Goal: Information Seeking & Learning: Learn about a topic

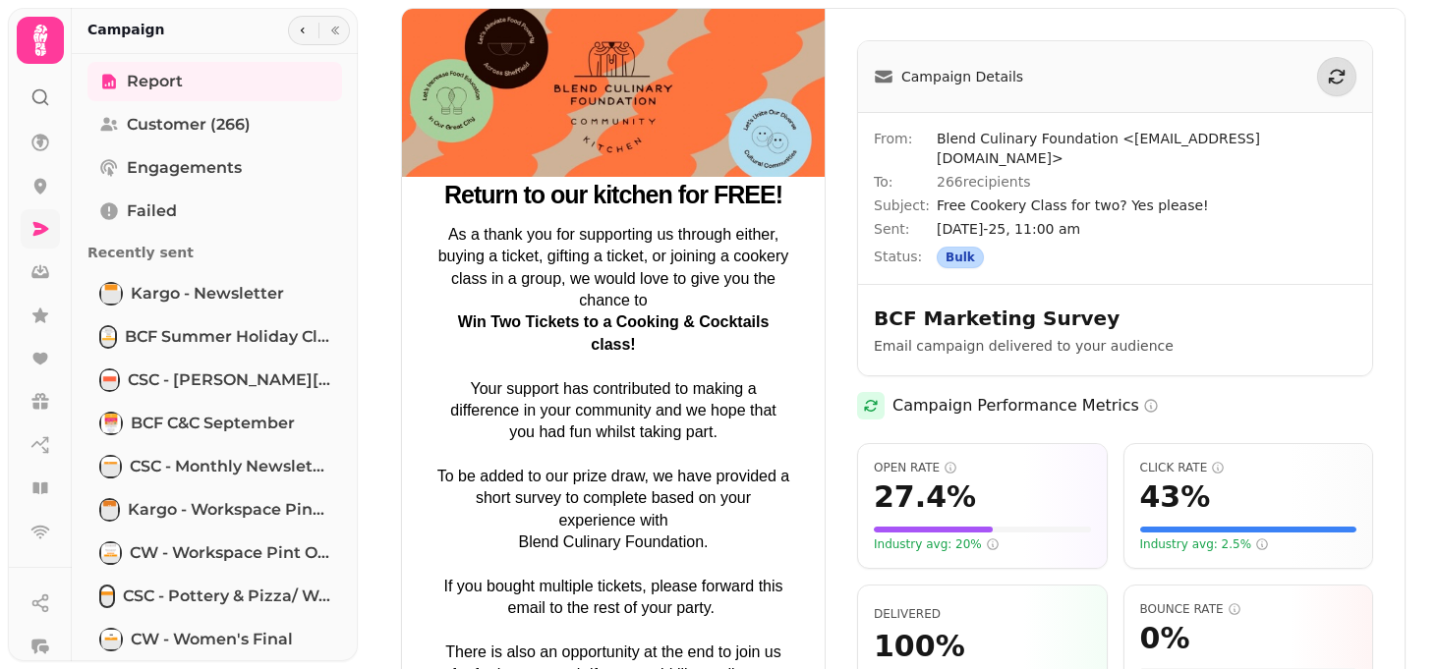
click at [27, 226] on link at bounding box center [40, 228] width 39 height 39
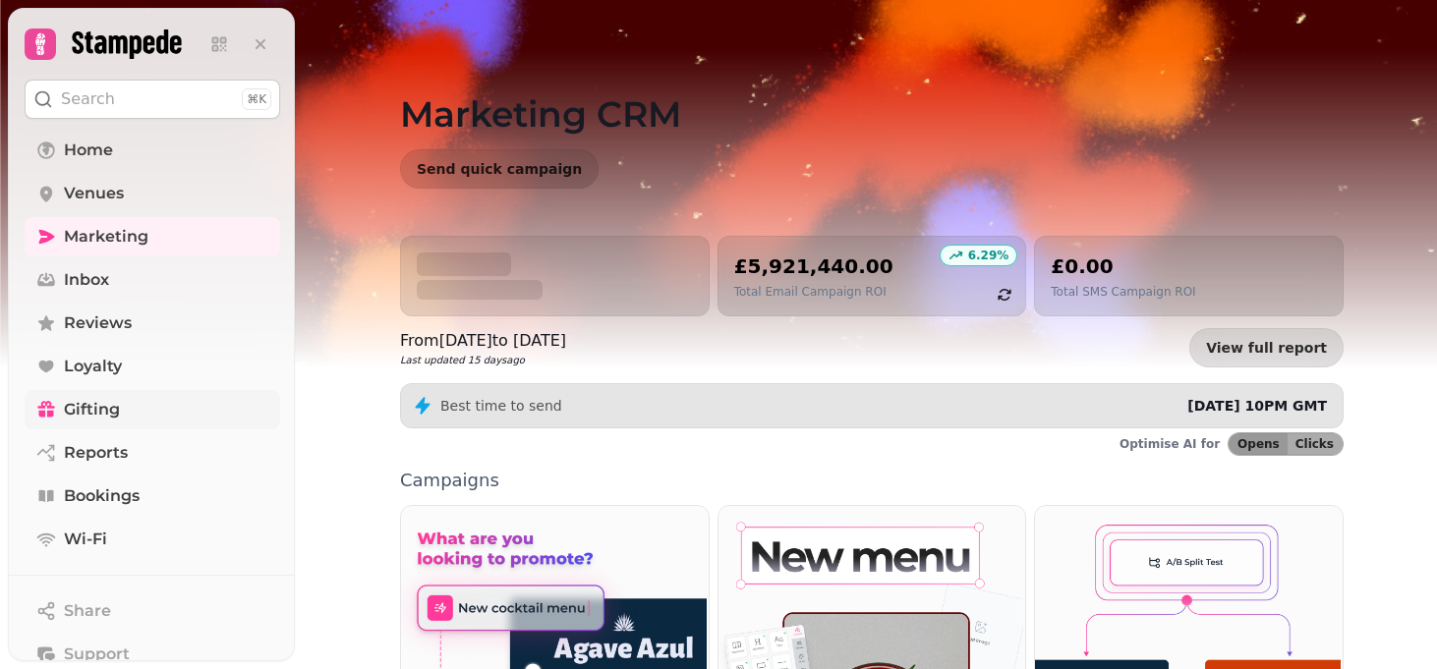
click at [95, 396] on link "Gifting" at bounding box center [153, 409] width 256 height 39
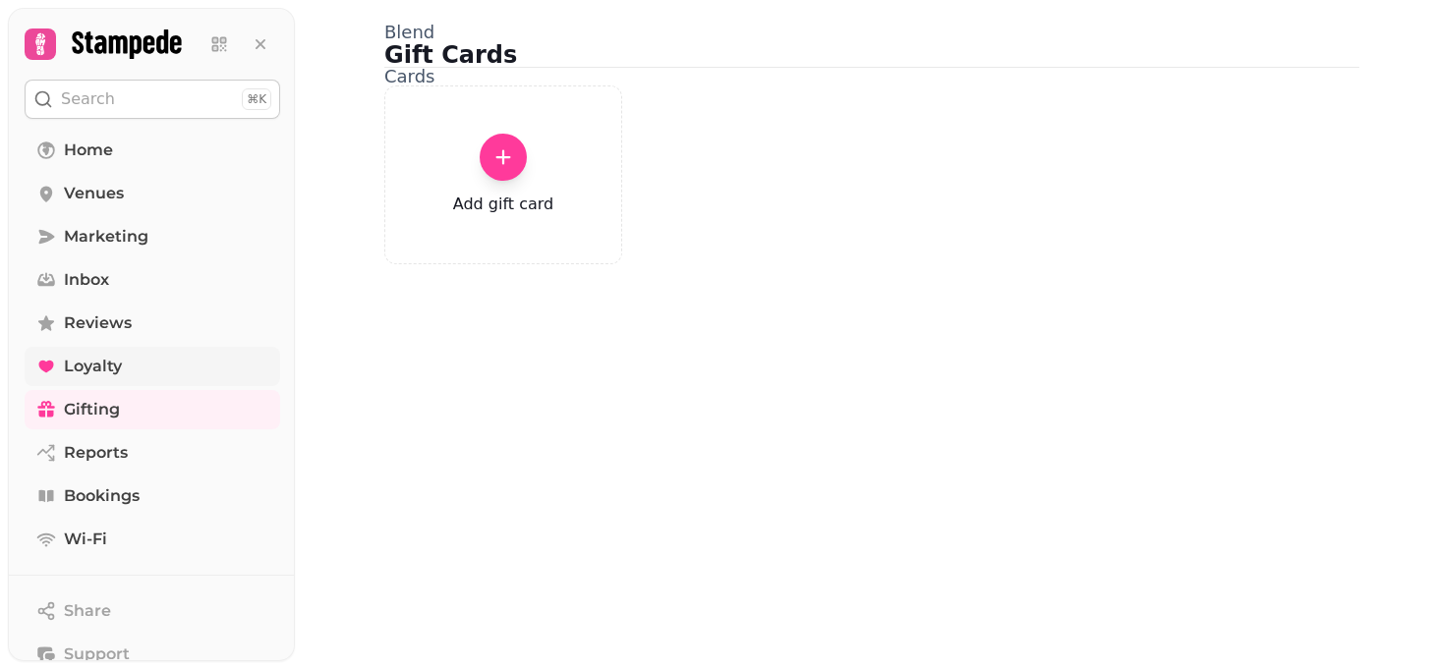
click at [93, 369] on span "Loyalty" at bounding box center [93, 367] width 58 height 24
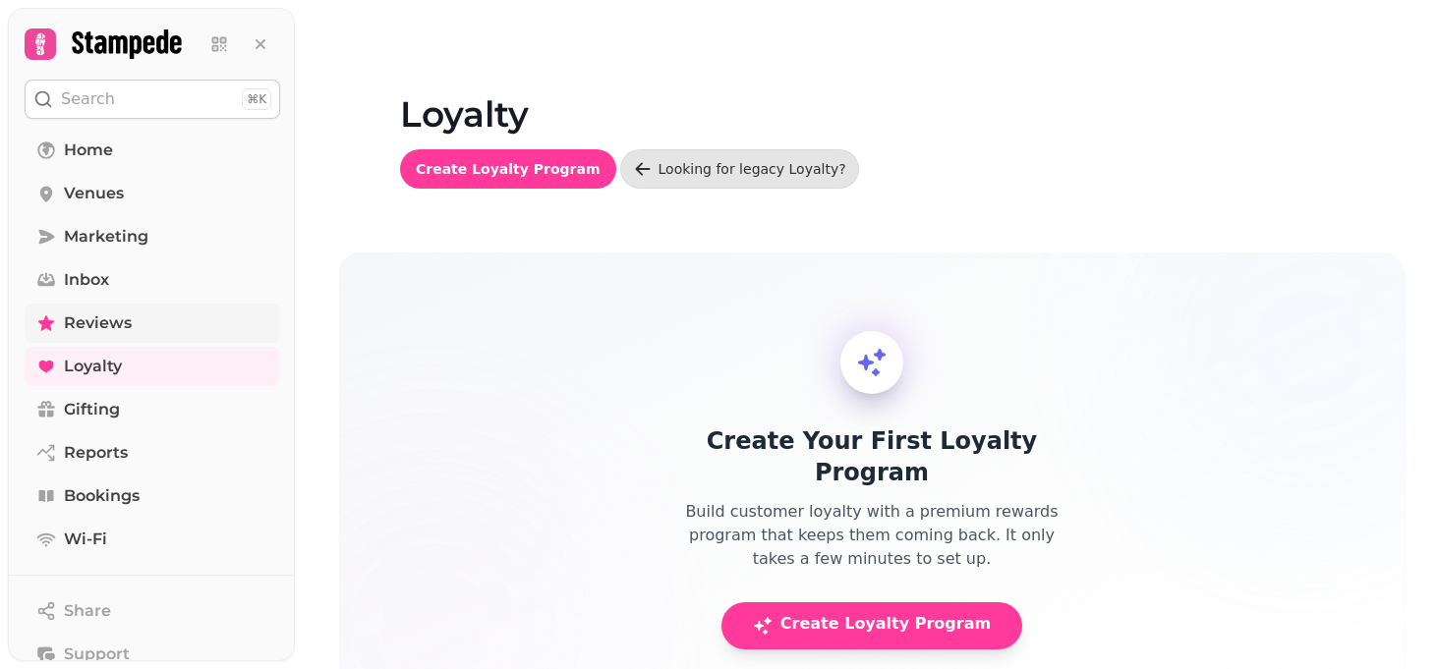
click at [91, 321] on span "Reviews" at bounding box center [98, 324] width 68 height 24
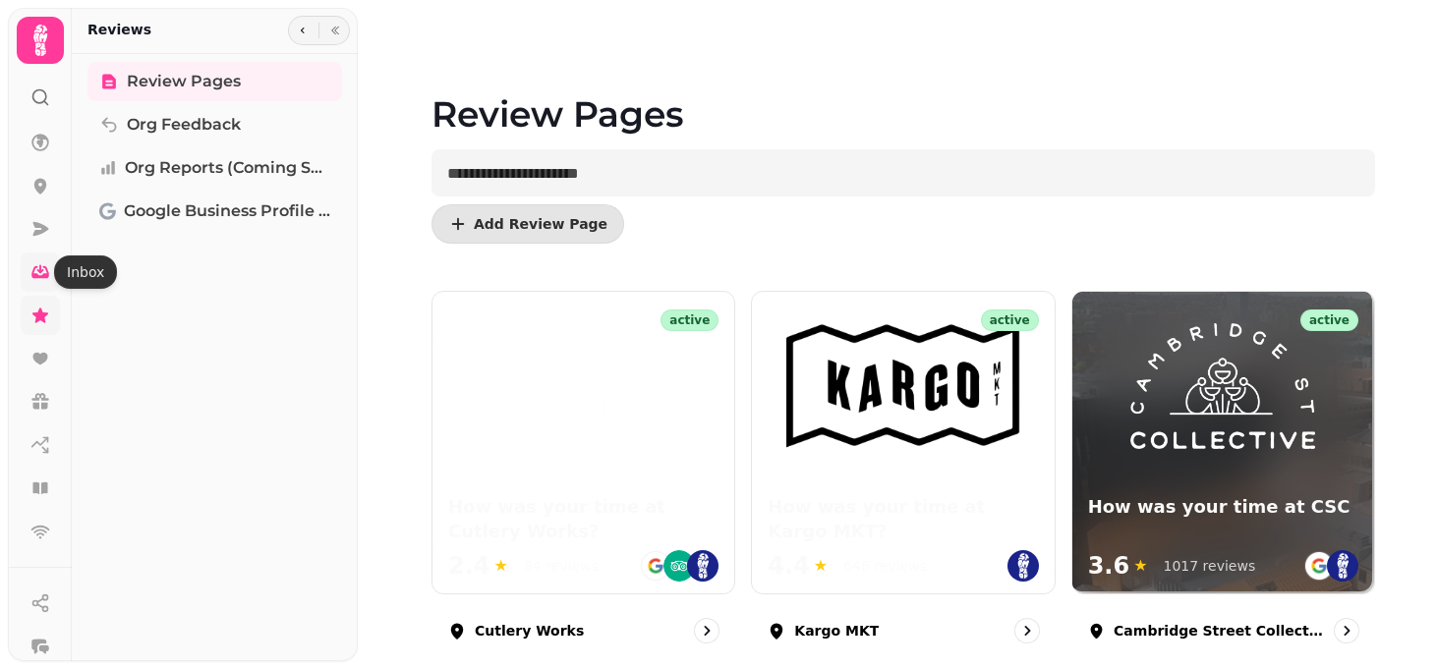
click at [41, 270] on icon at bounding box center [40, 269] width 7 height 9
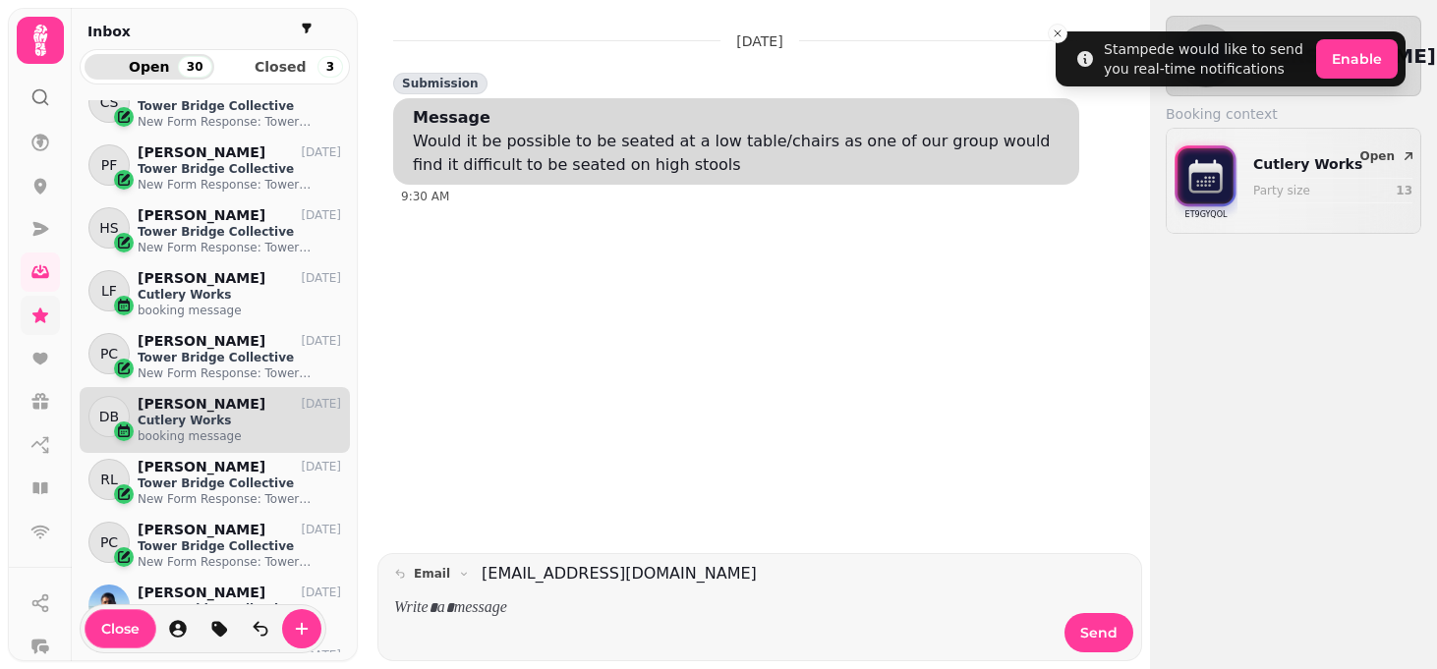
scroll to position [96, 0]
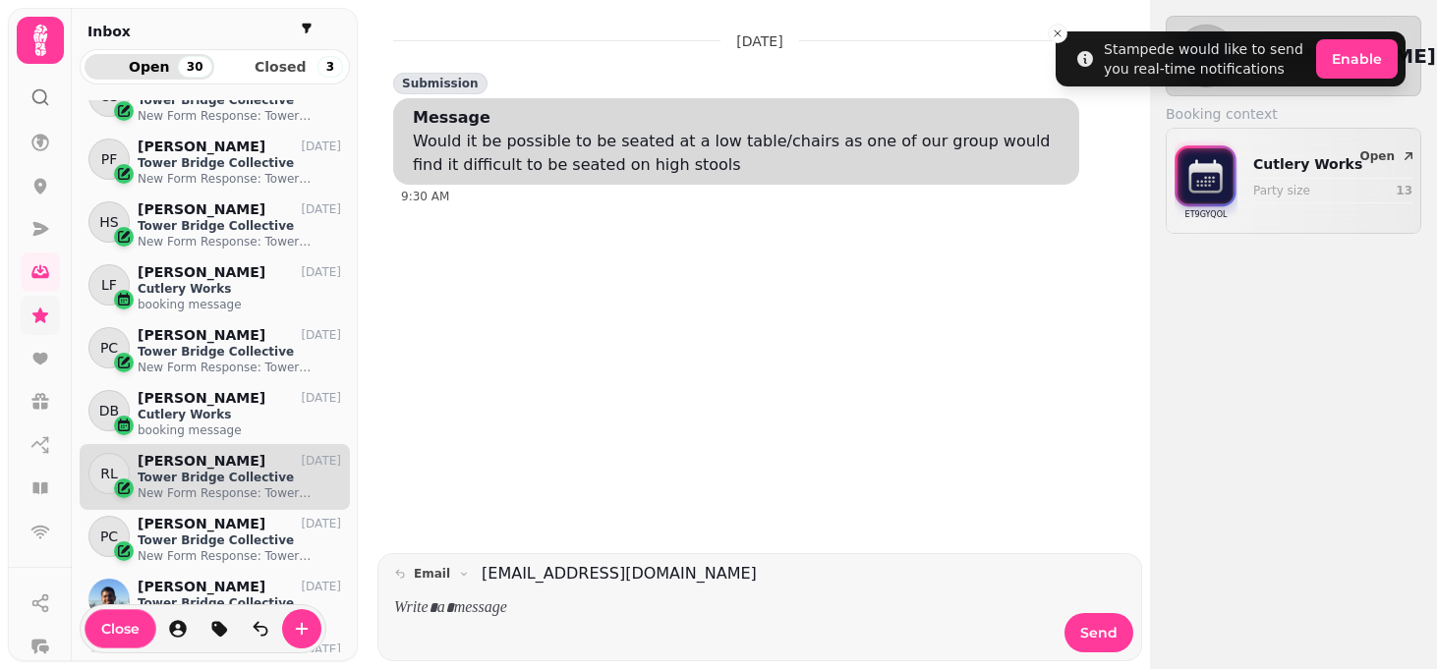
click at [202, 474] on p "Tower Bridge Collective" at bounding box center [239, 478] width 203 height 16
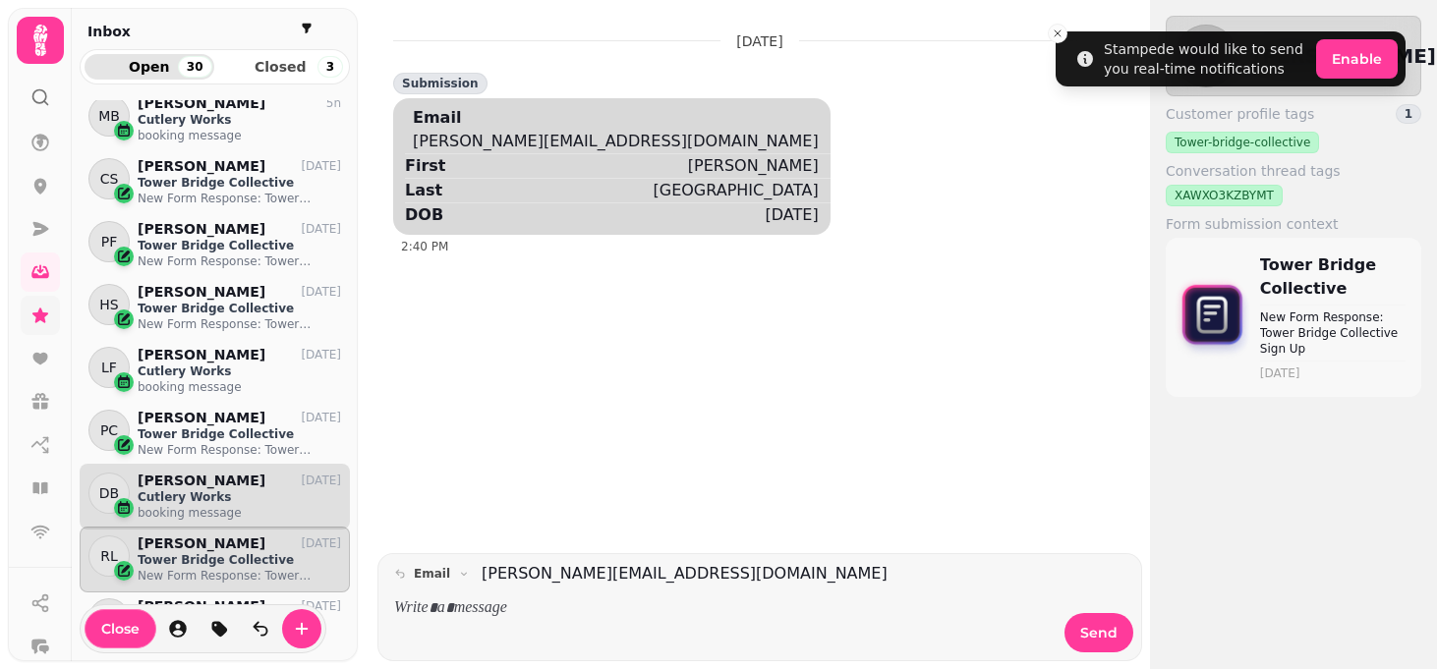
scroll to position [10, 0]
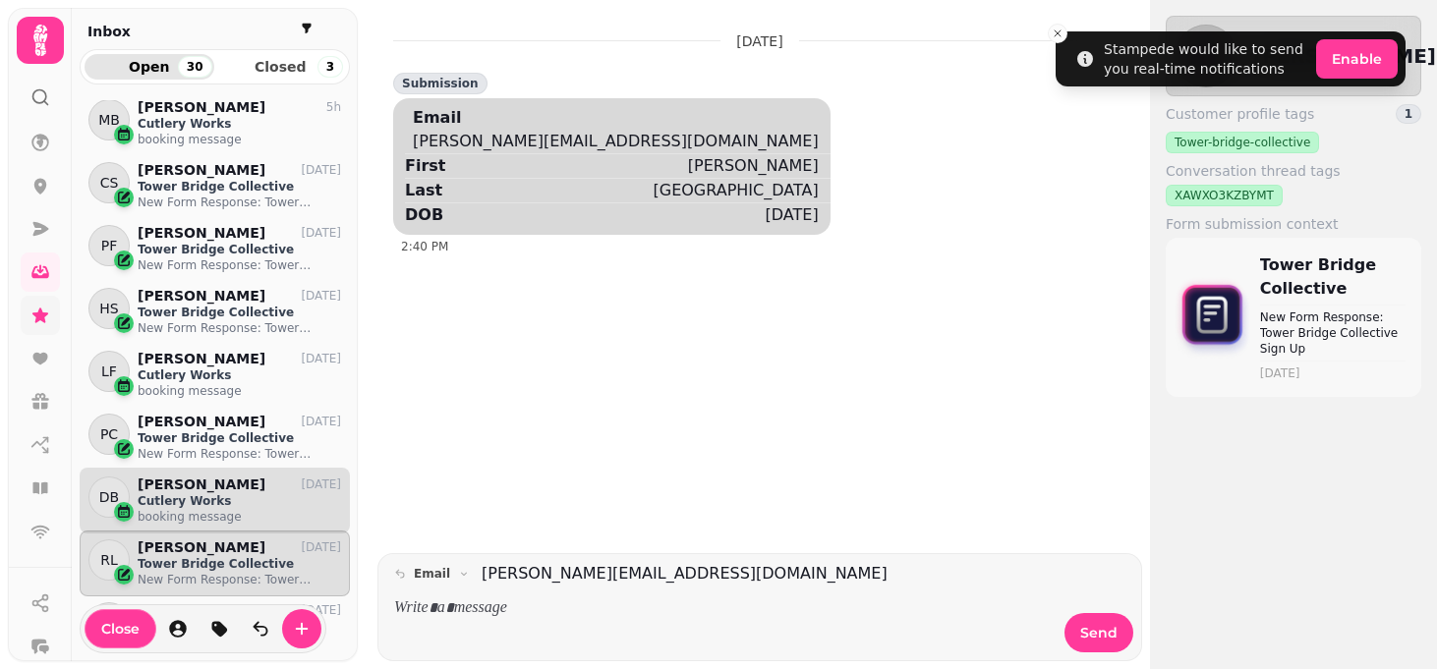
click at [206, 386] on p "booking message" at bounding box center [239, 391] width 203 height 16
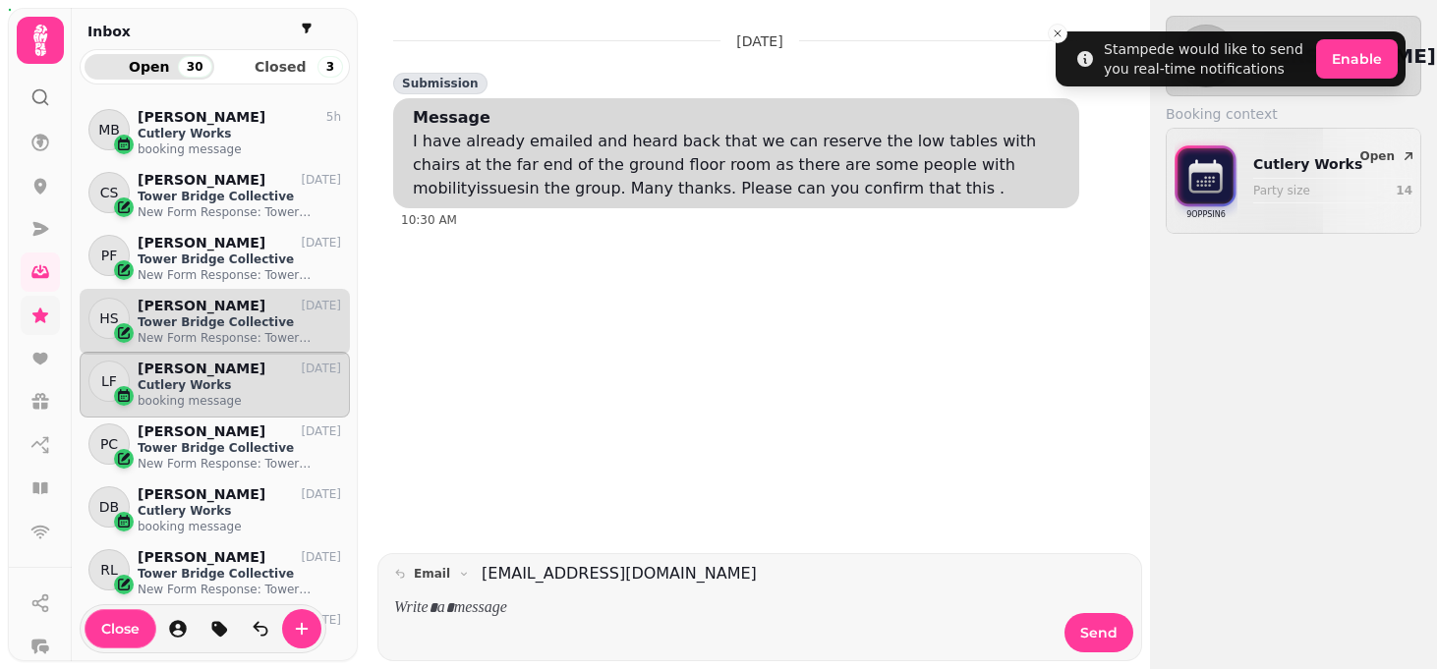
click at [222, 295] on div "HS [PERSON_NAME] [DATE] Tower Bridge Collective New Form Response: Tower Bridge…" at bounding box center [215, 322] width 270 height 66
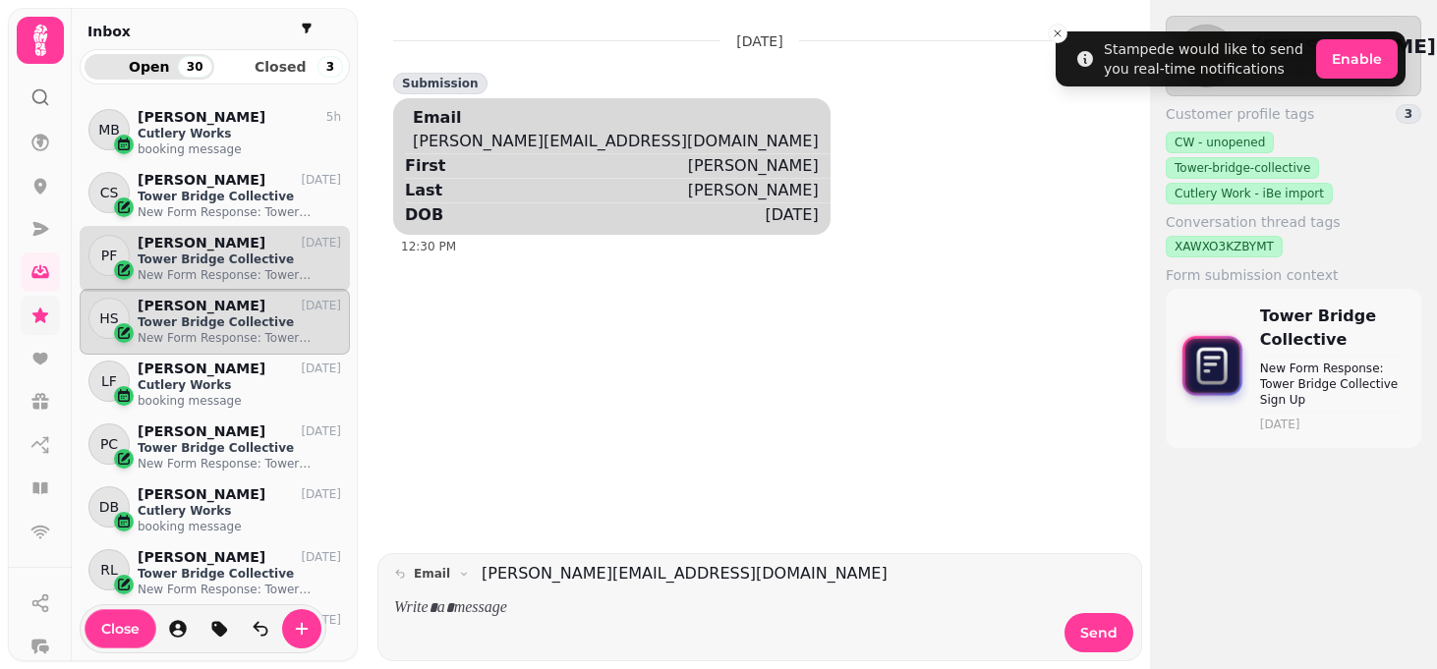
click at [221, 264] on p "Tower Bridge Collective" at bounding box center [239, 260] width 203 height 16
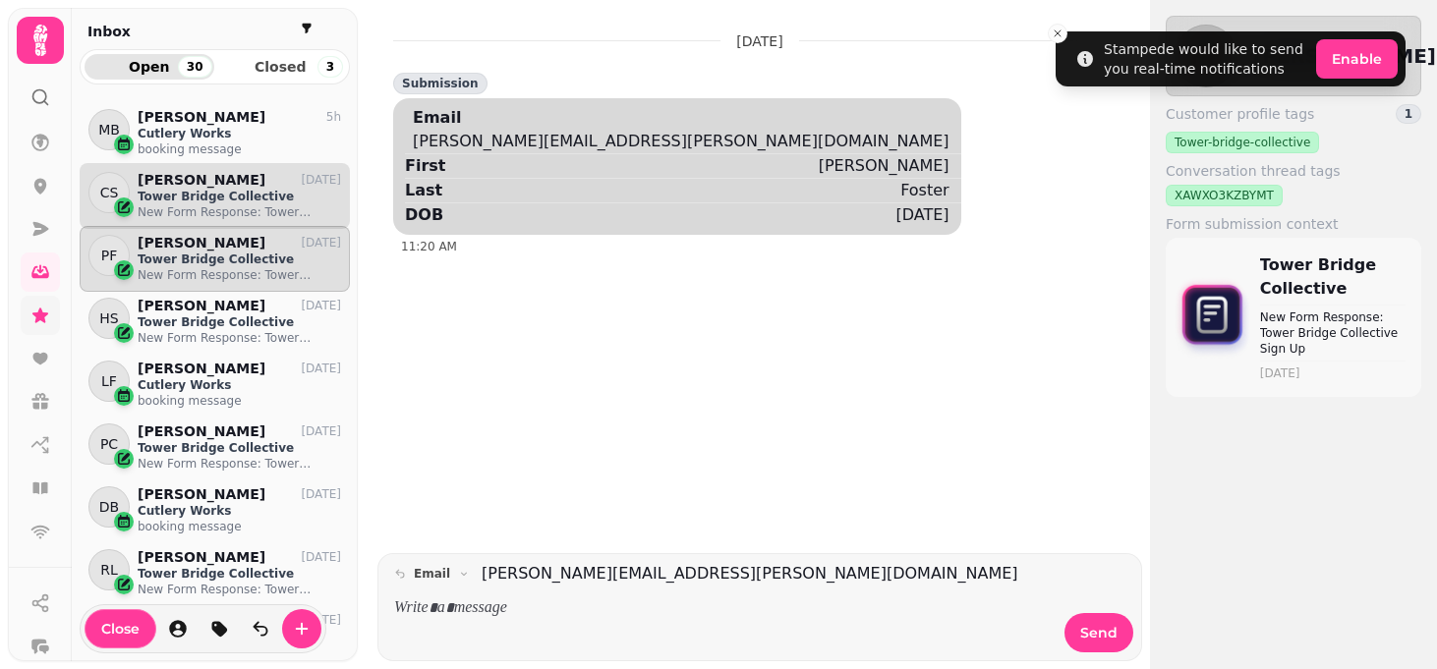
click at [223, 207] on p "New Form Response: Tower Bridge Collective Sign Up" at bounding box center [239, 212] width 203 height 16
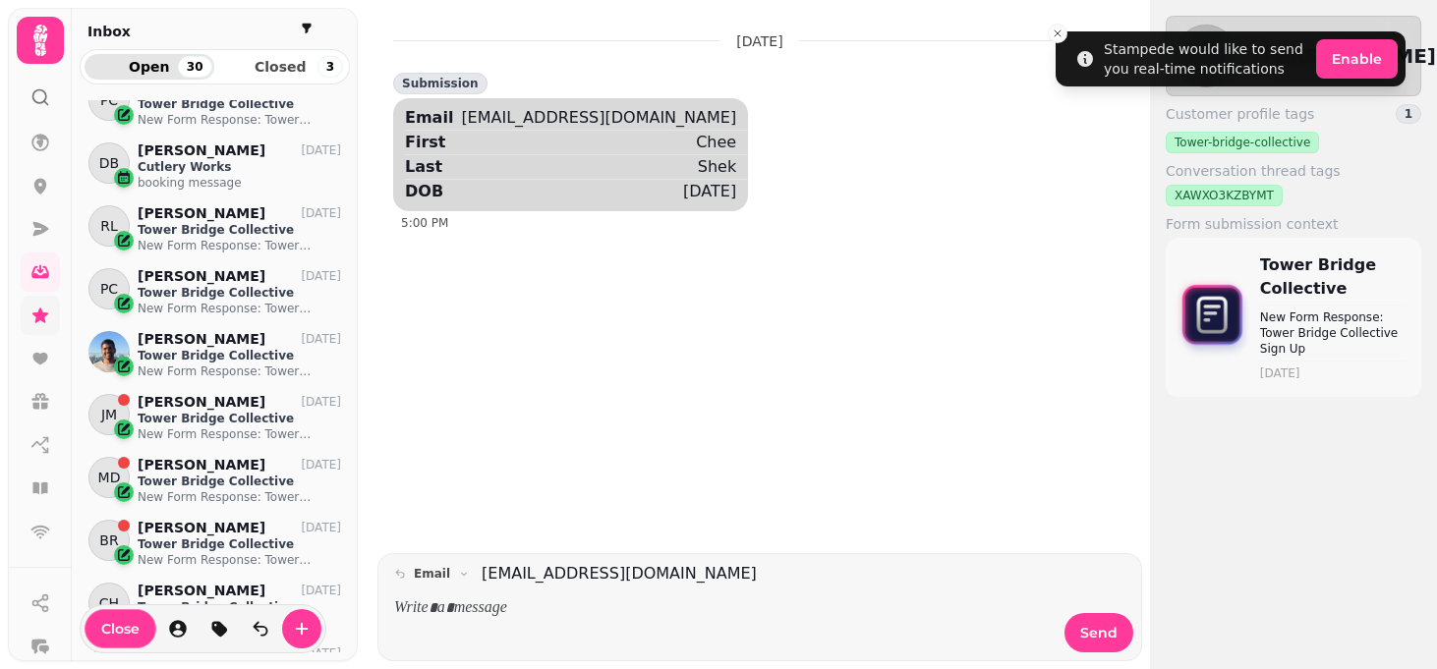
scroll to position [347, 0]
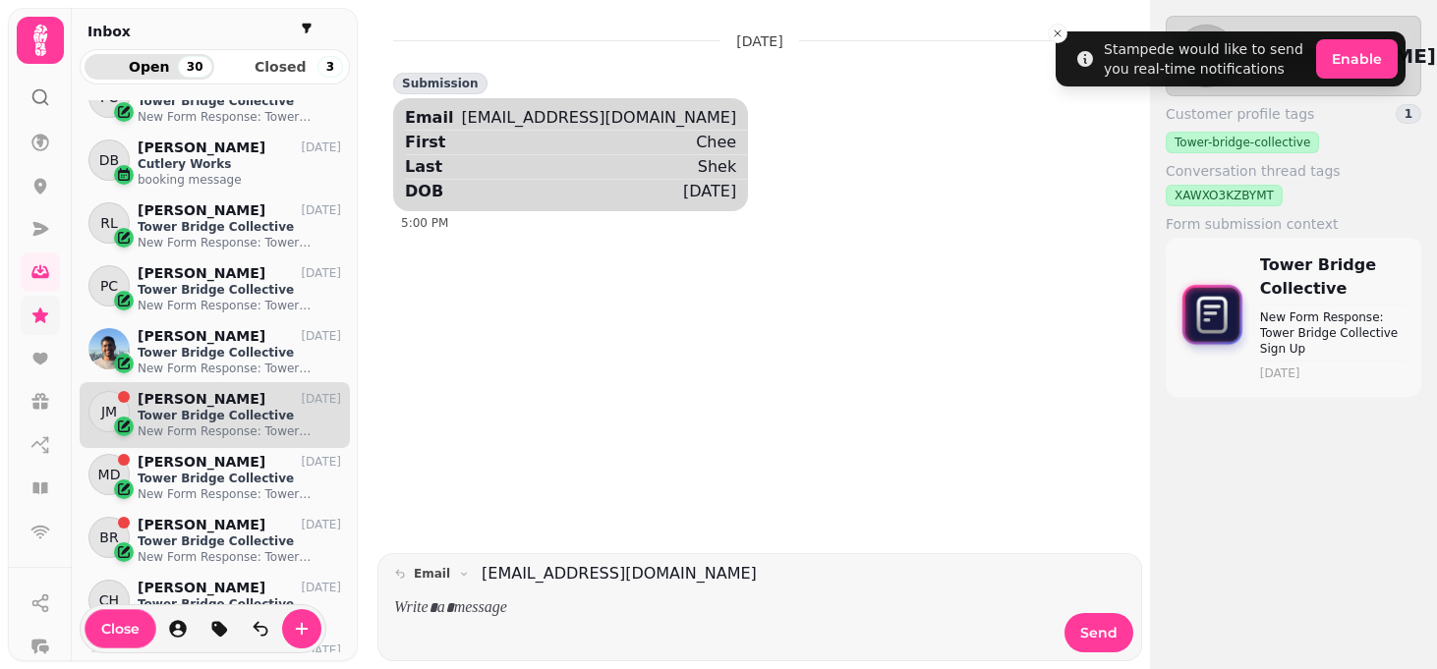
click at [225, 410] on p "Tower Bridge Collective" at bounding box center [239, 416] width 203 height 16
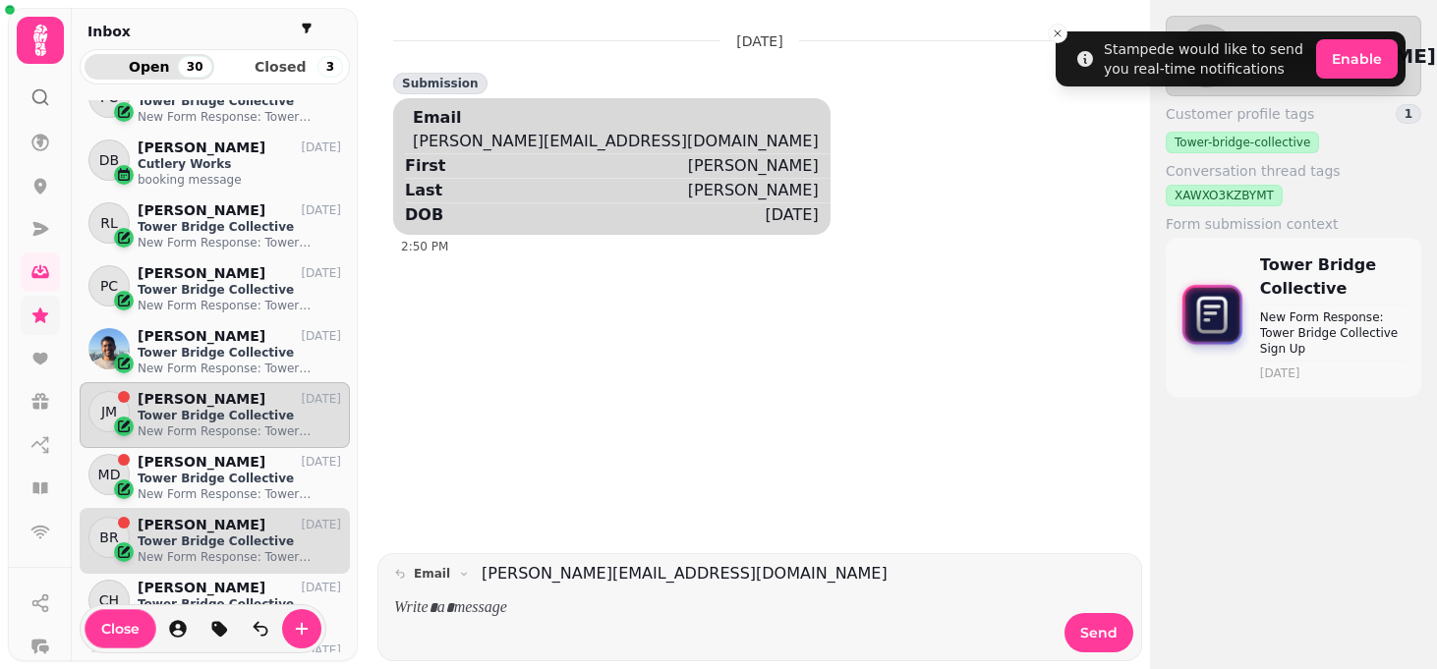
click at [196, 508] on div "BR [PERSON_NAME] [DATE] Tower Bridge Collective New Form Response: Tower Bridge…" at bounding box center [215, 541] width 270 height 66
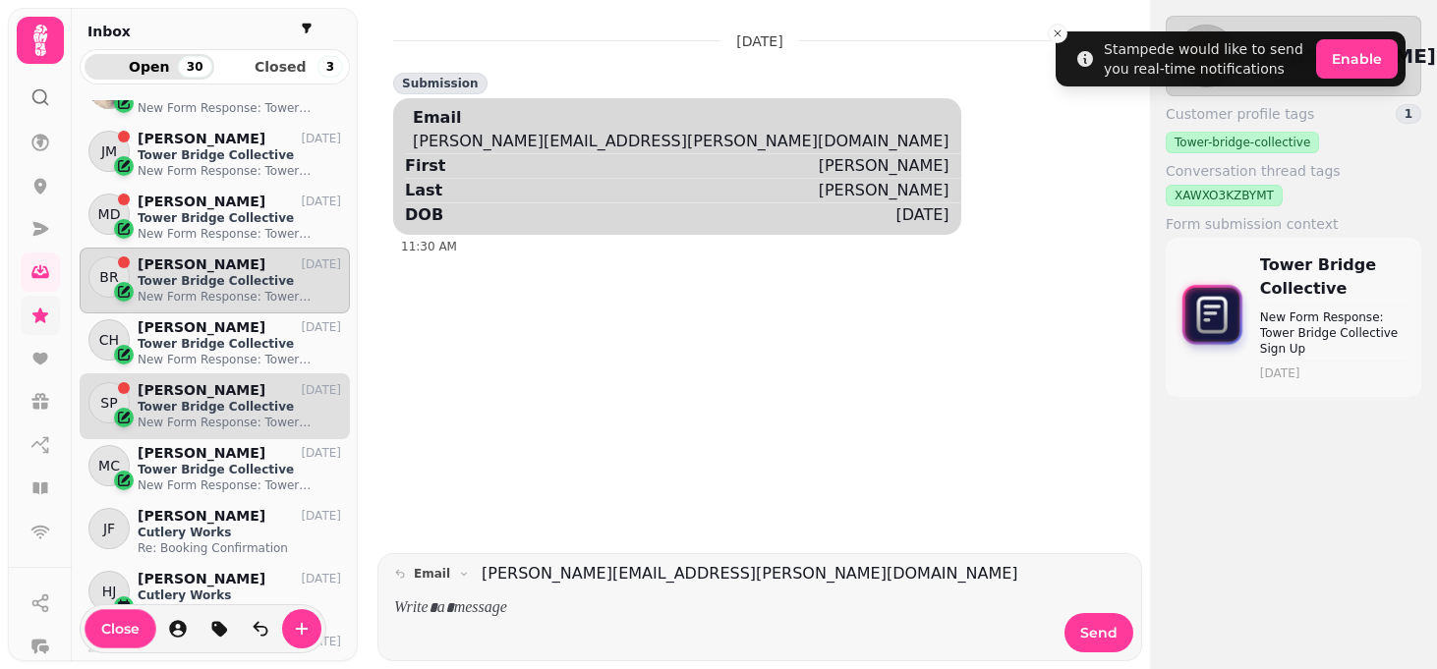
scroll to position [643, 0]
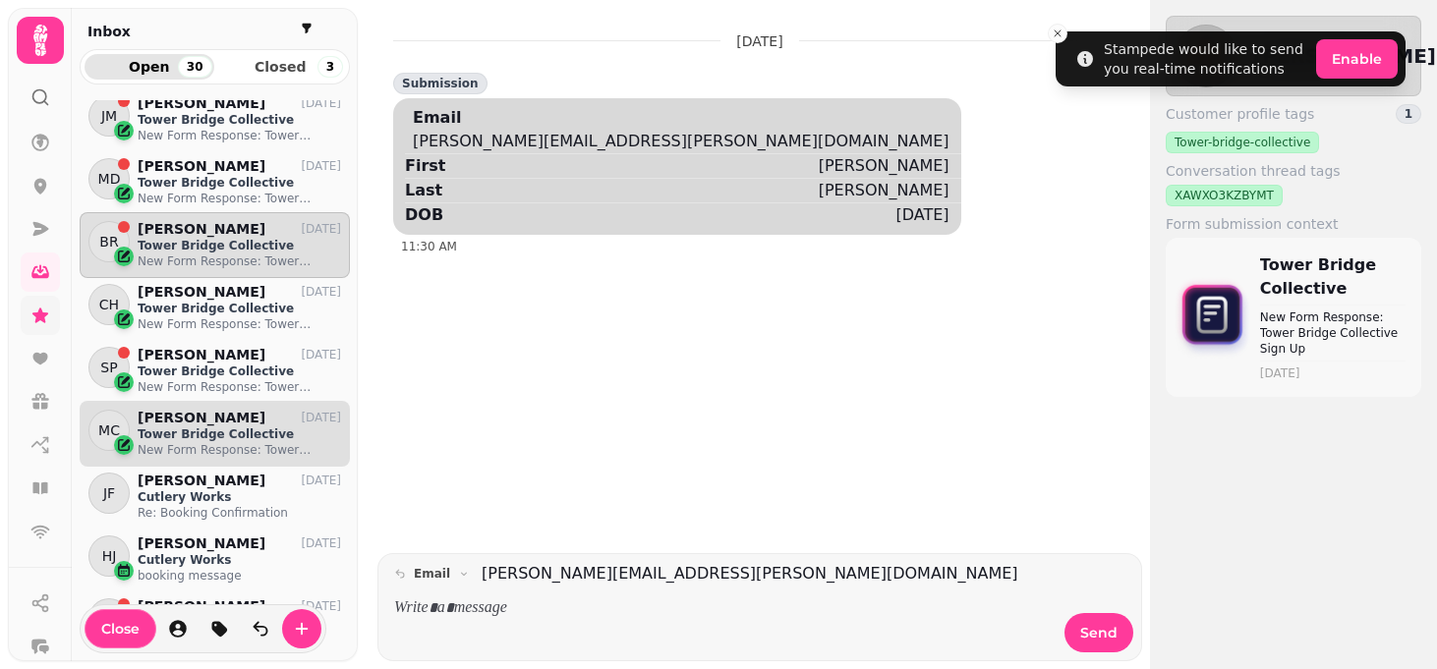
click at [204, 435] on p "Tower Bridge Collective" at bounding box center [239, 435] width 203 height 16
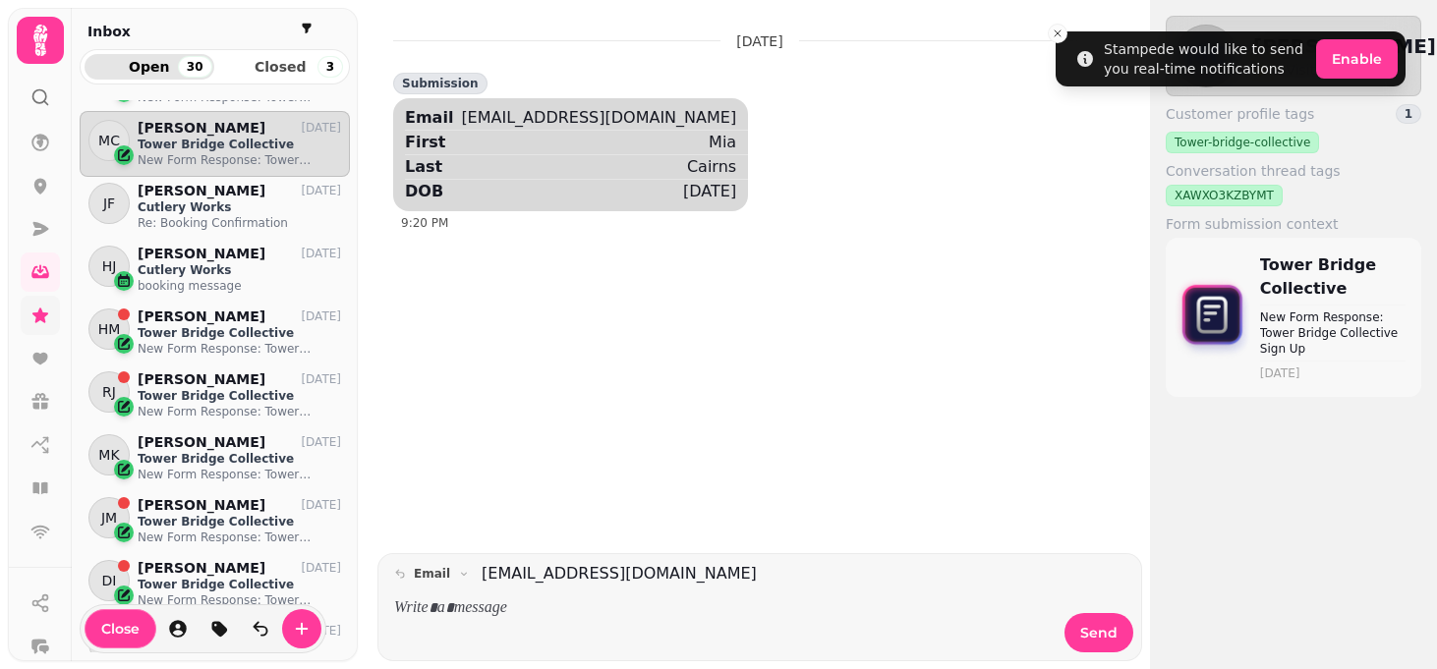
scroll to position [1020, 0]
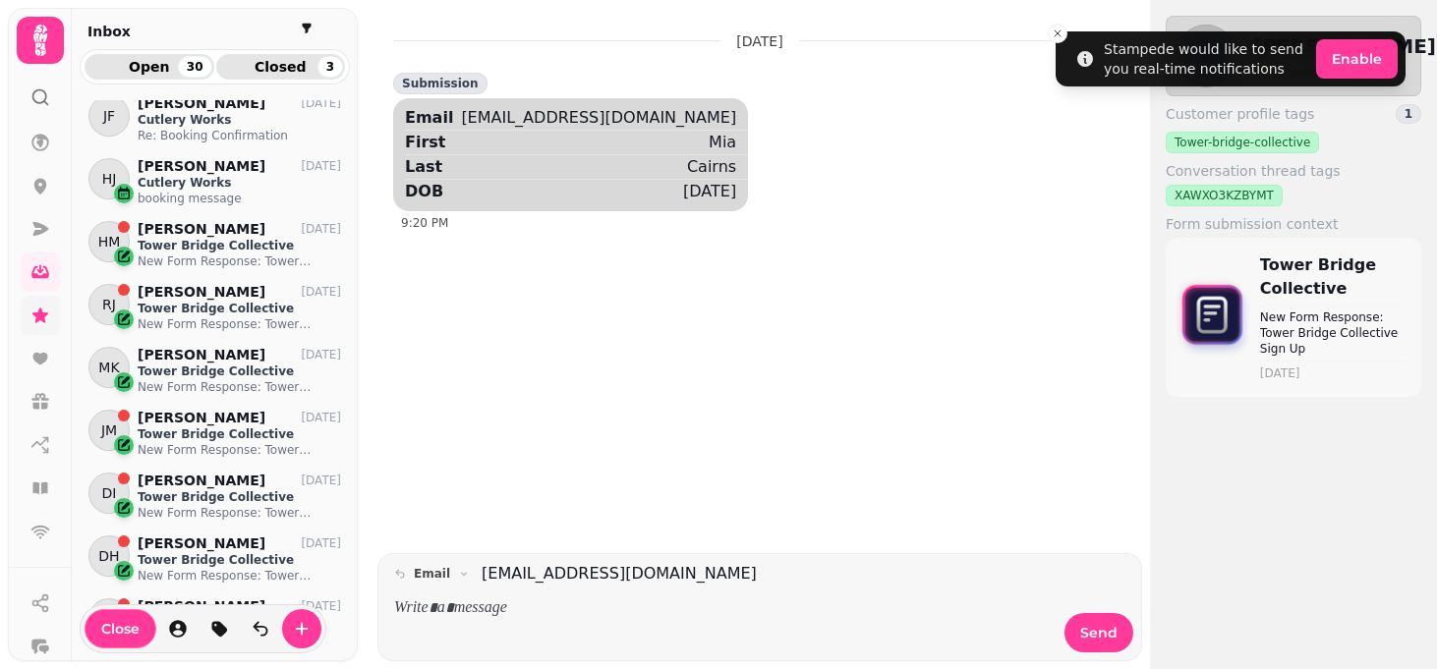
click at [260, 71] on span "Closed 3" at bounding box center [281, 67] width 98 height 14
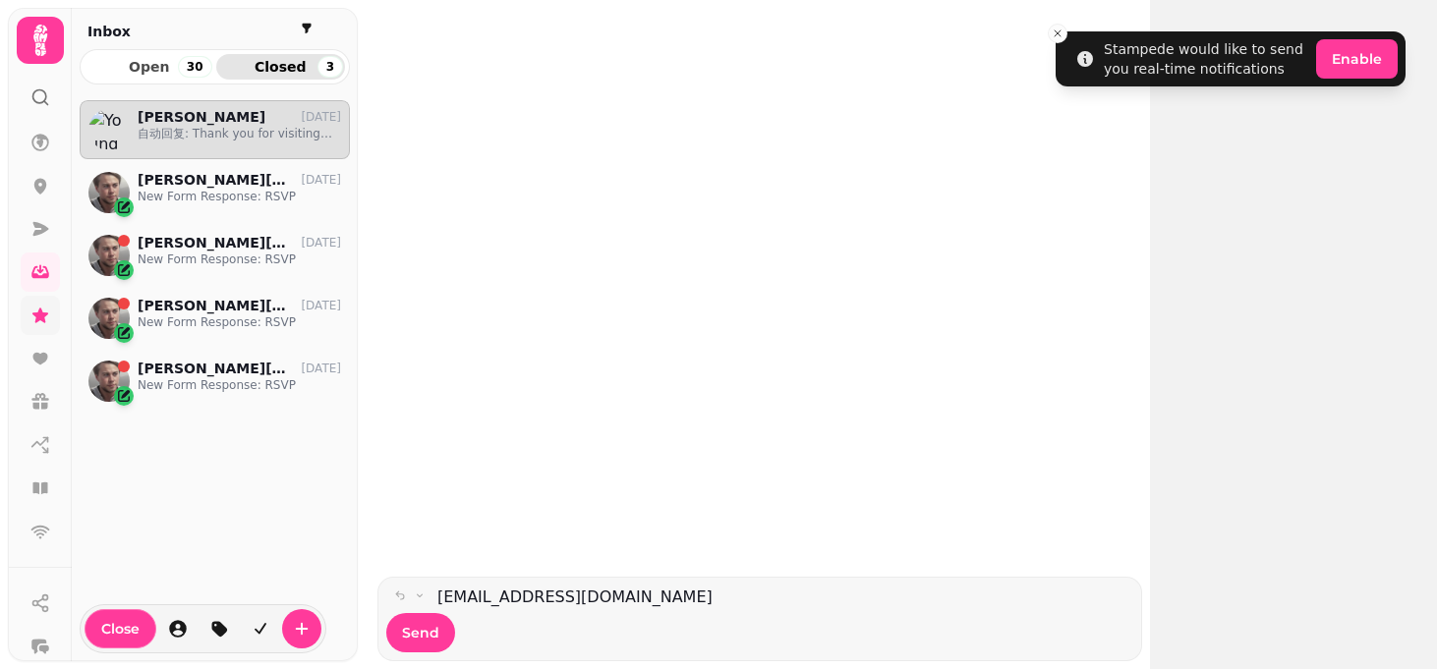
scroll to position [552, 270]
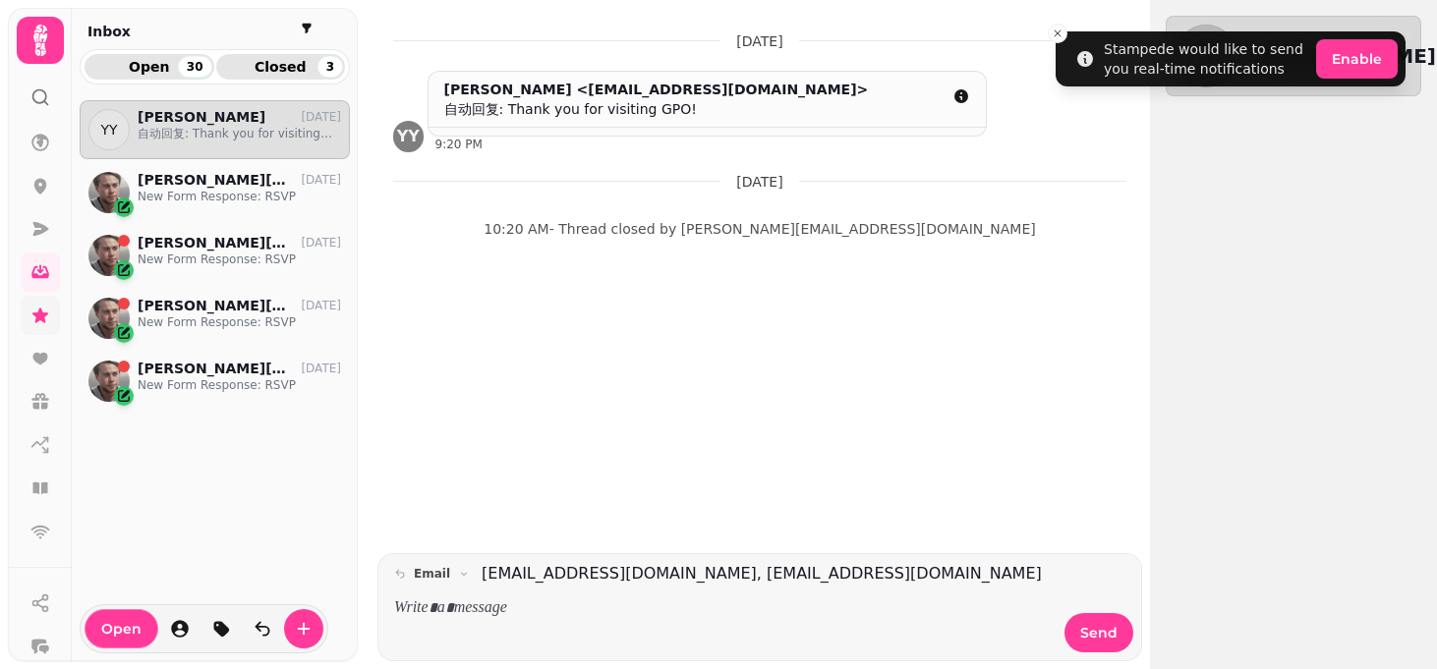
click at [153, 72] on span "Open 30" at bounding box center [149, 67] width 98 height 14
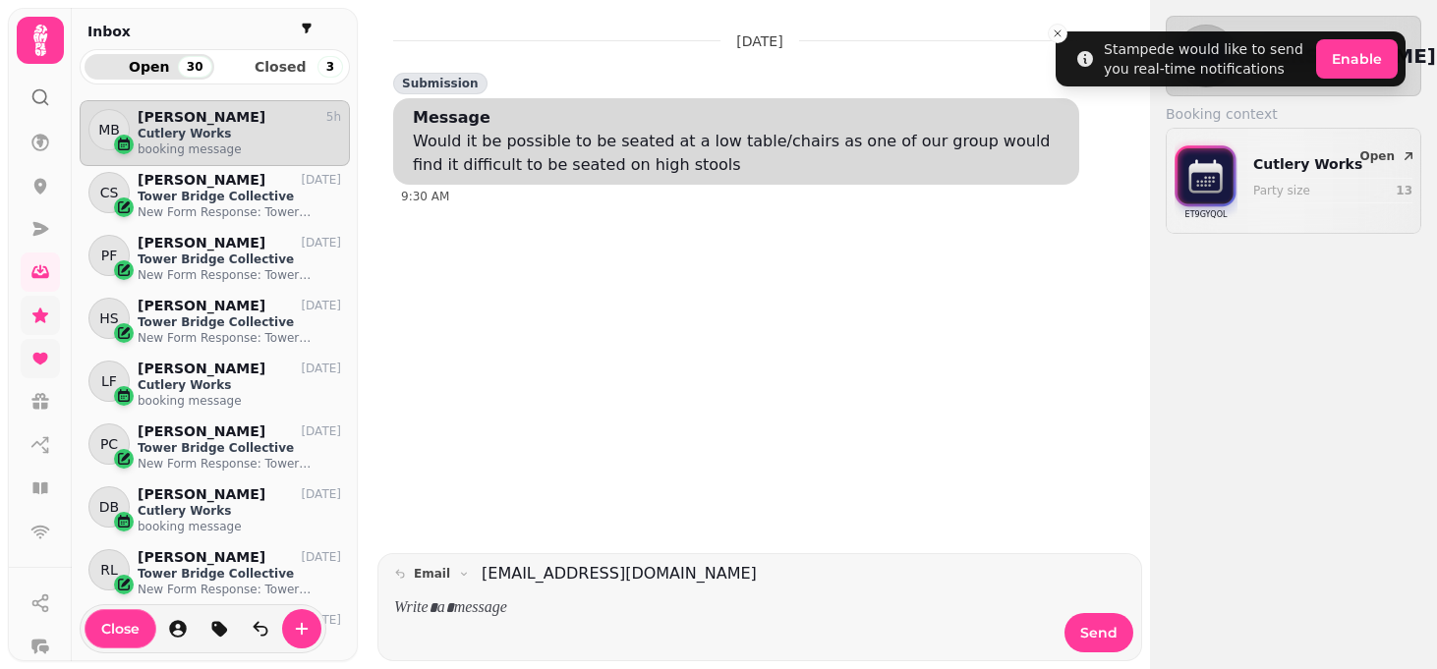
click at [40, 354] on icon at bounding box center [39, 359] width 15 height 12
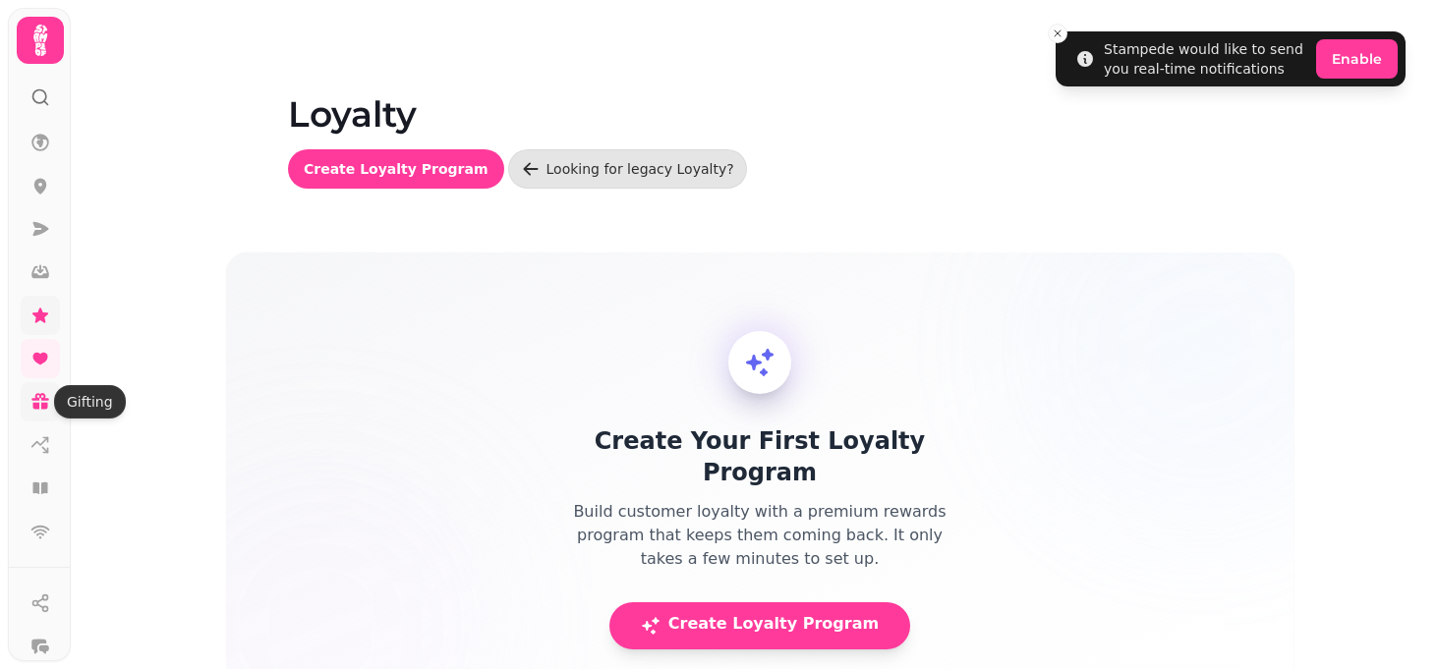
click at [39, 404] on icon at bounding box center [40, 402] width 20 height 20
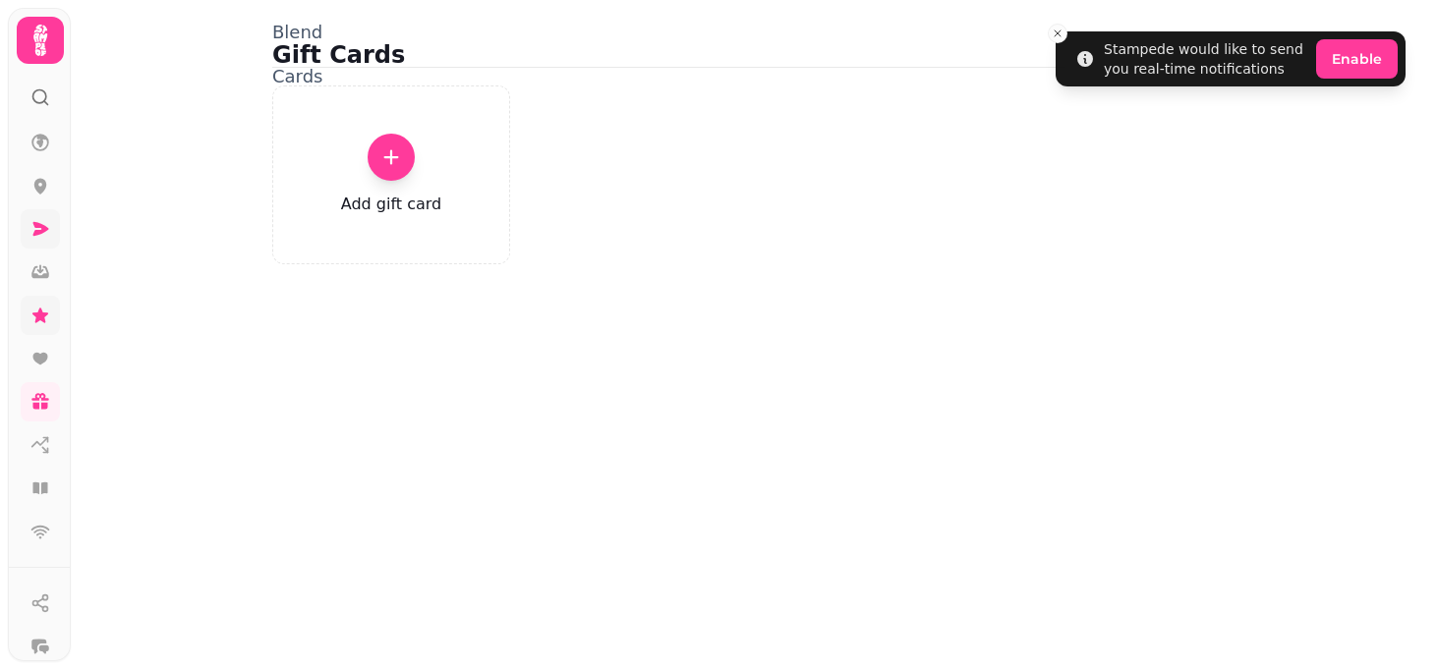
click at [37, 213] on link at bounding box center [40, 228] width 39 height 39
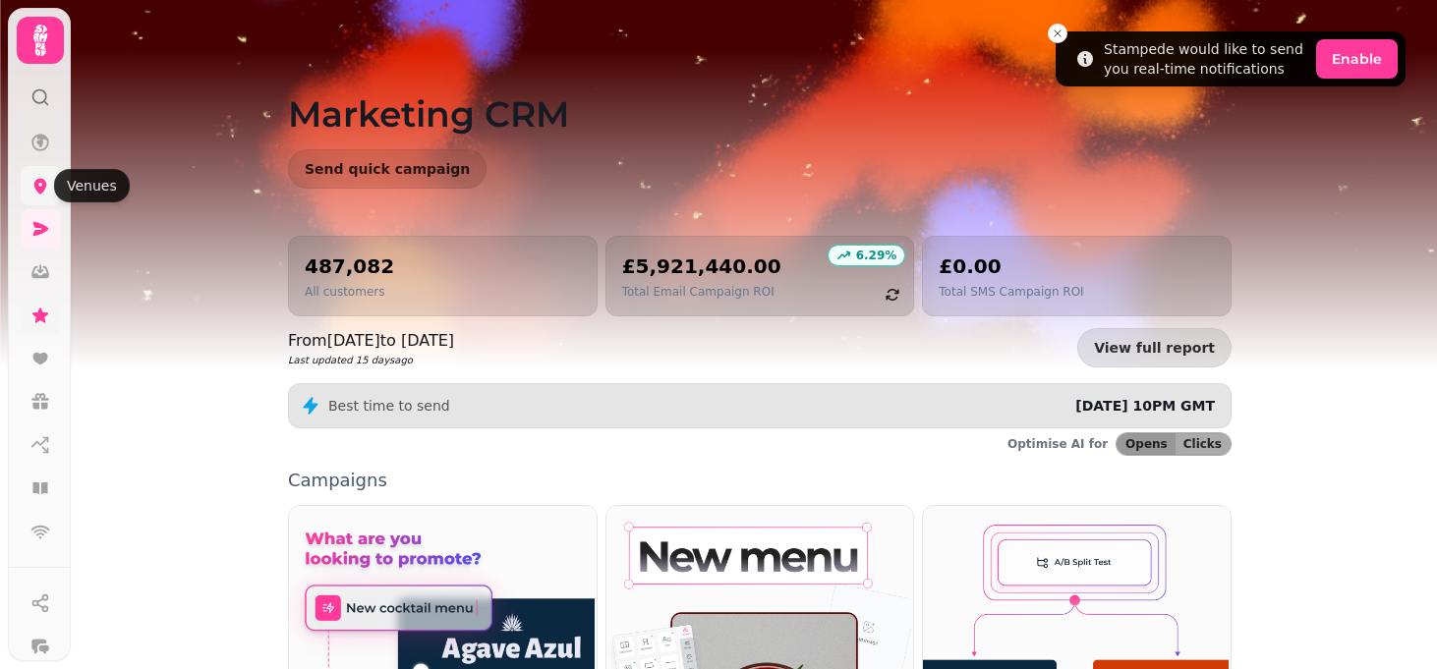
click at [37, 189] on icon at bounding box center [40, 187] width 13 height 16
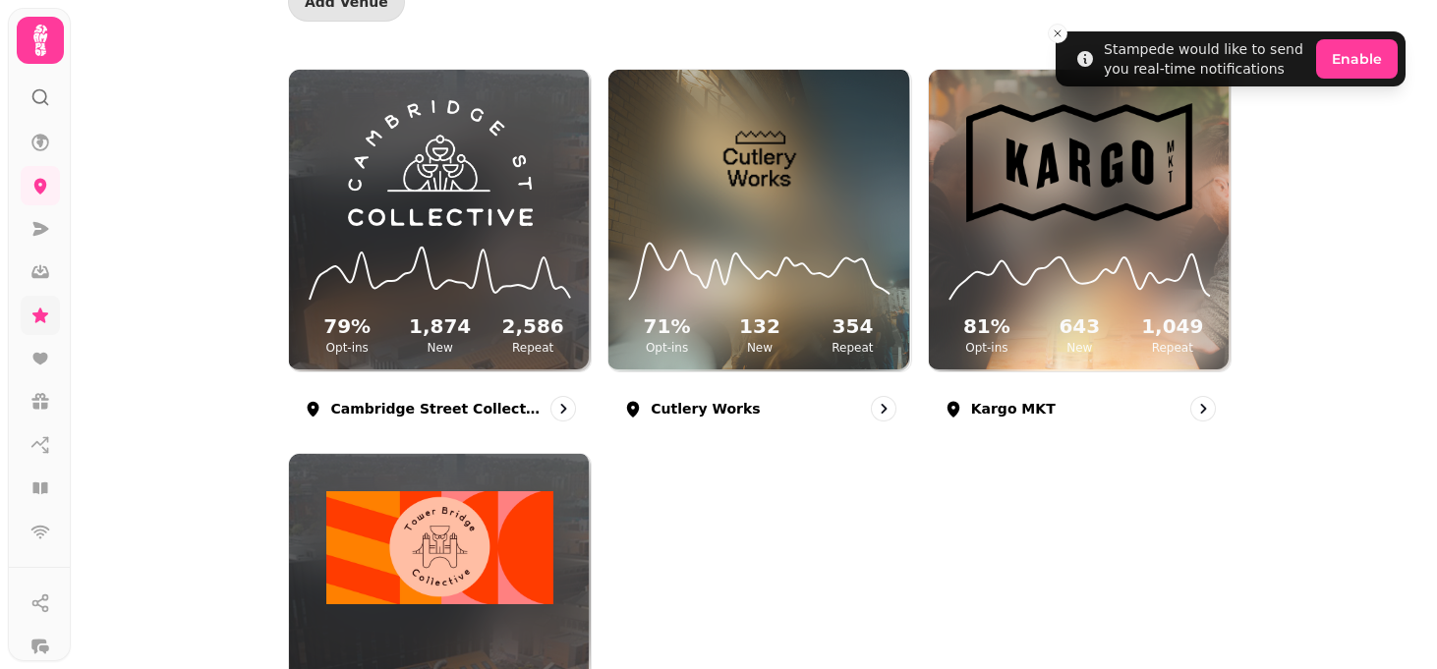
scroll to position [219, 0]
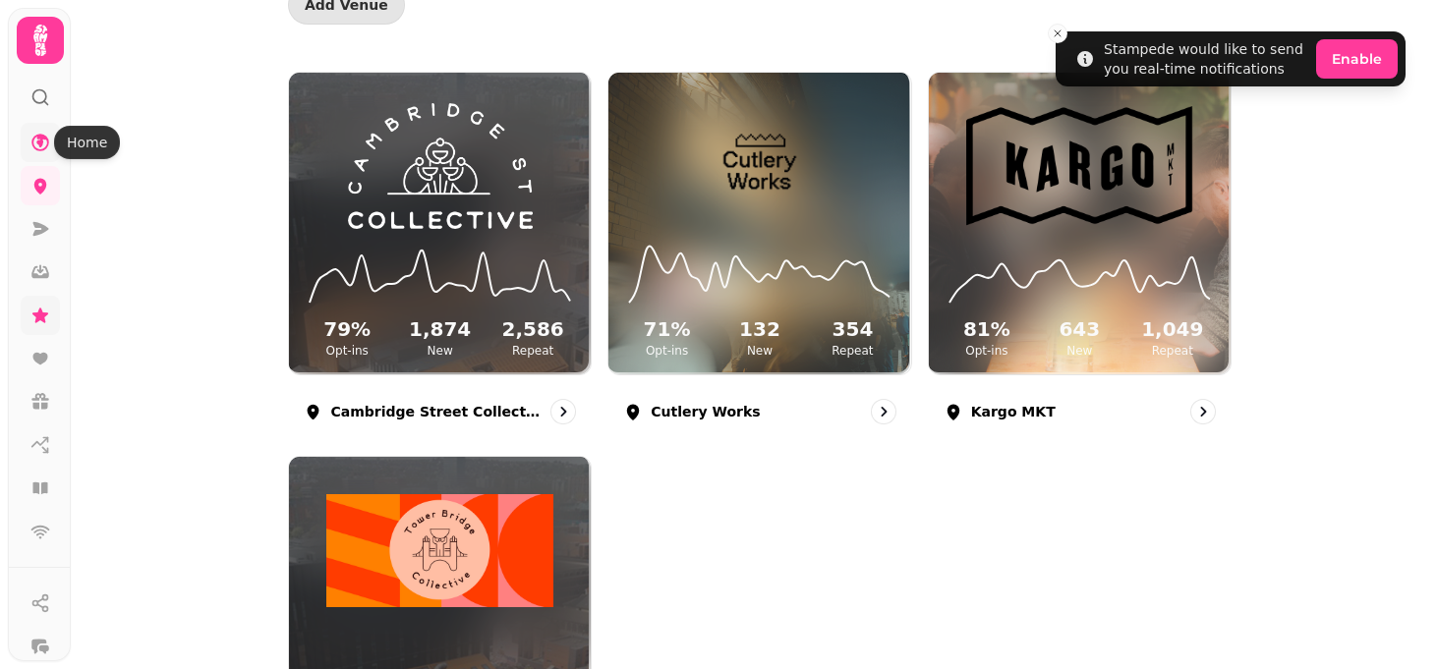
click at [34, 147] on icon at bounding box center [40, 143] width 18 height 18
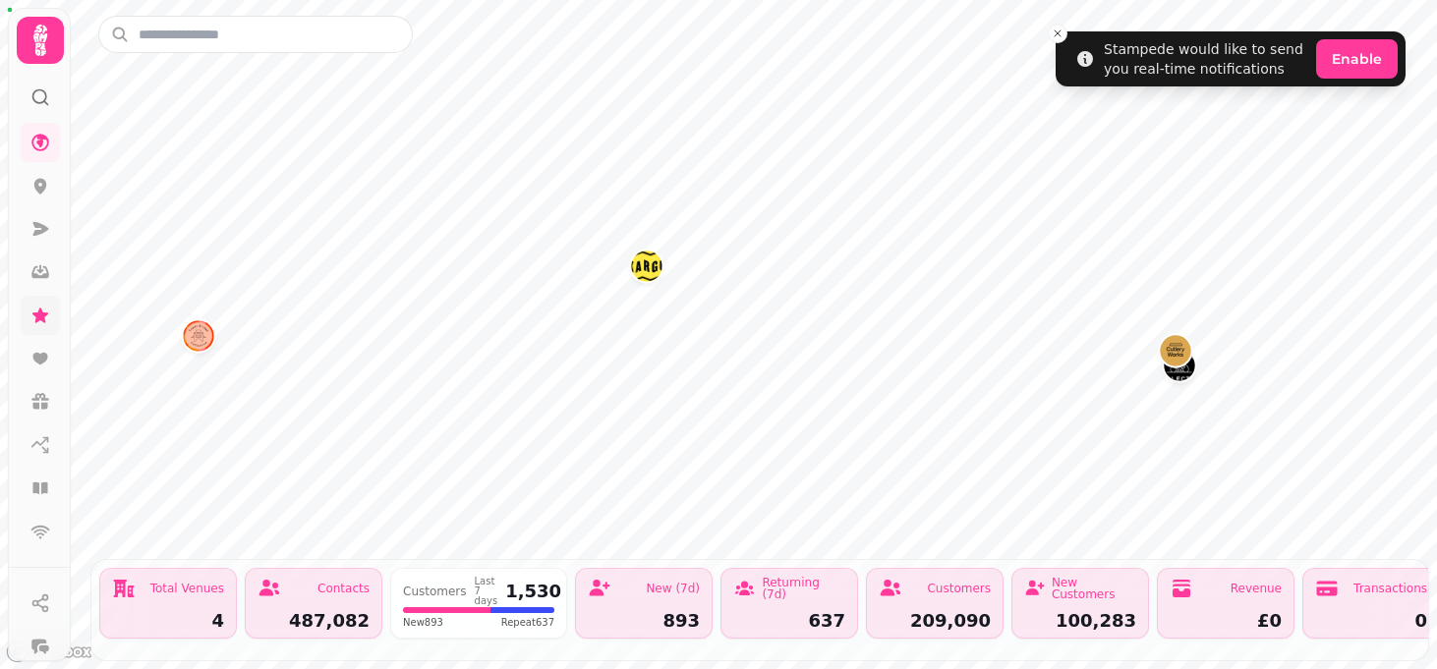
click at [196, 340] on img "Tower Bridge Collective" at bounding box center [198, 335] width 30 height 30
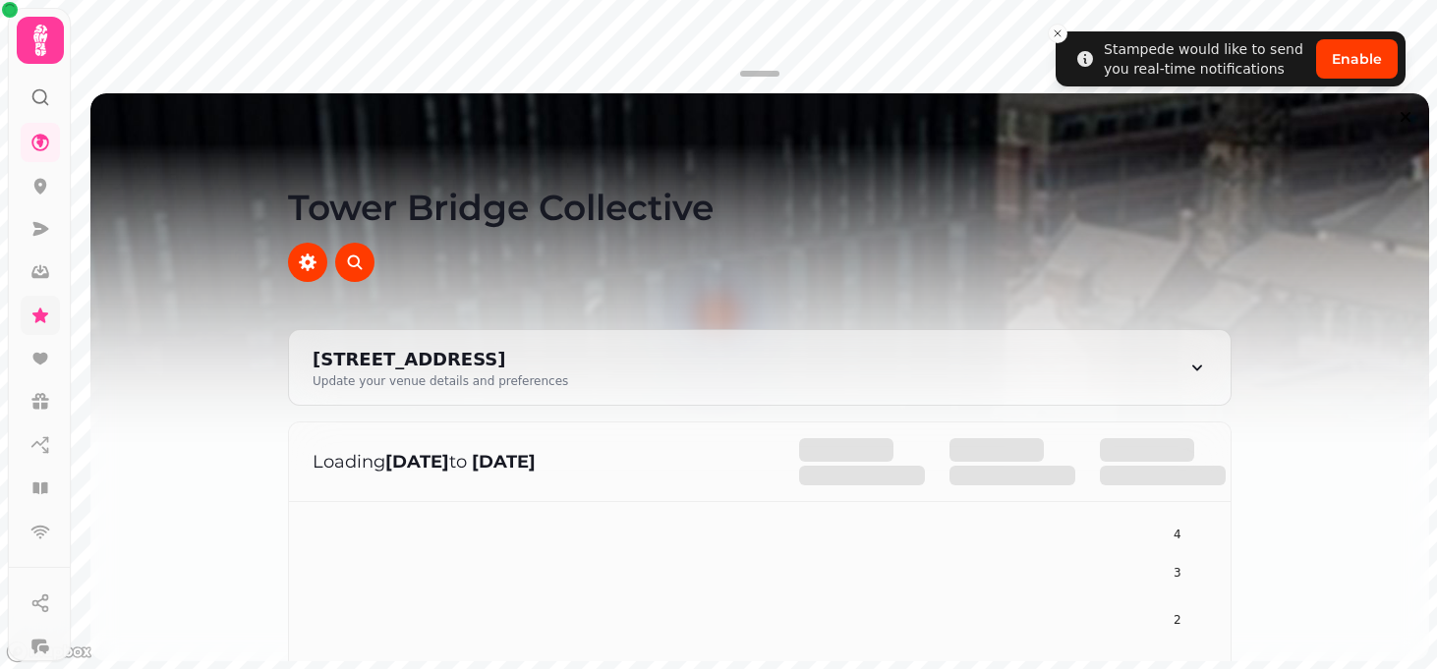
drag, startPoint x: 757, startPoint y: 76, endPoint x: 742, endPoint y: 273, distance: 198.1
click at [742, 273] on div "Tower Bridge Collective [STREET_ADDRESS] Update your venue details and preferen…" at bounding box center [760, 334] width 1354 height 669
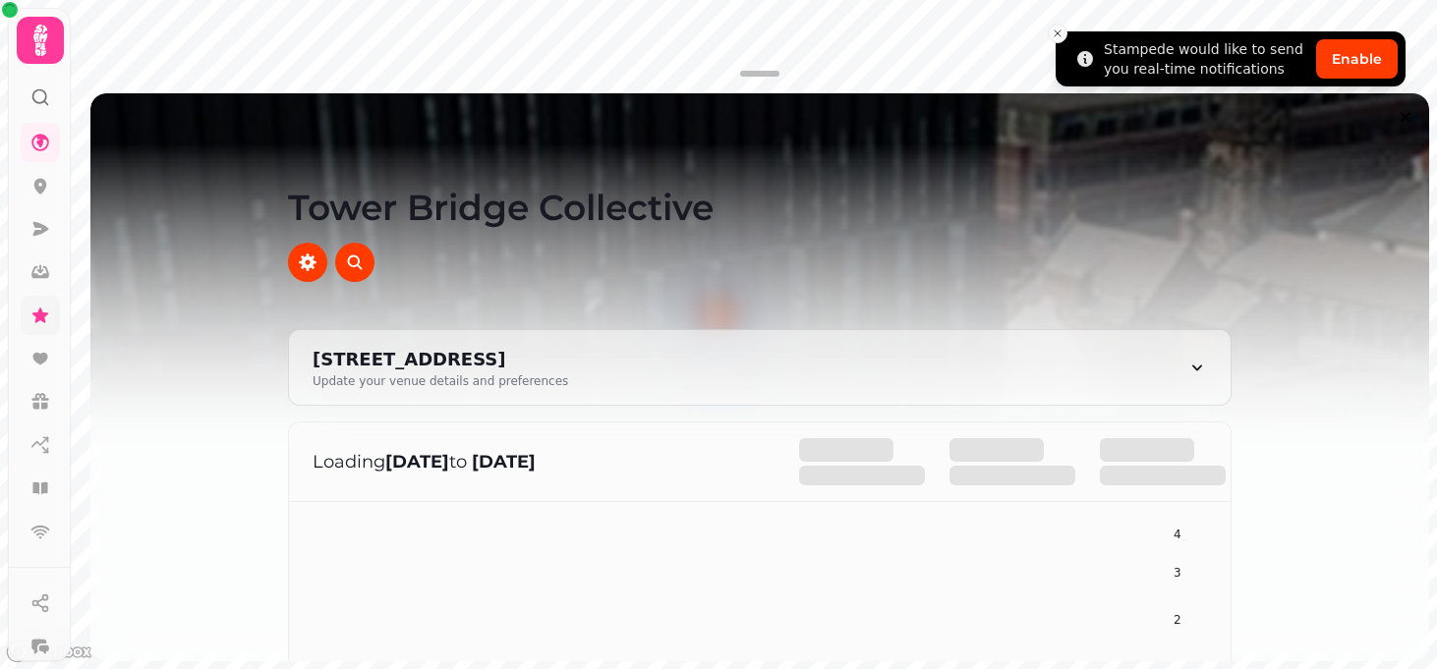
click at [1058, 37] on icon "Close toast" at bounding box center [1058, 34] width 12 height 12
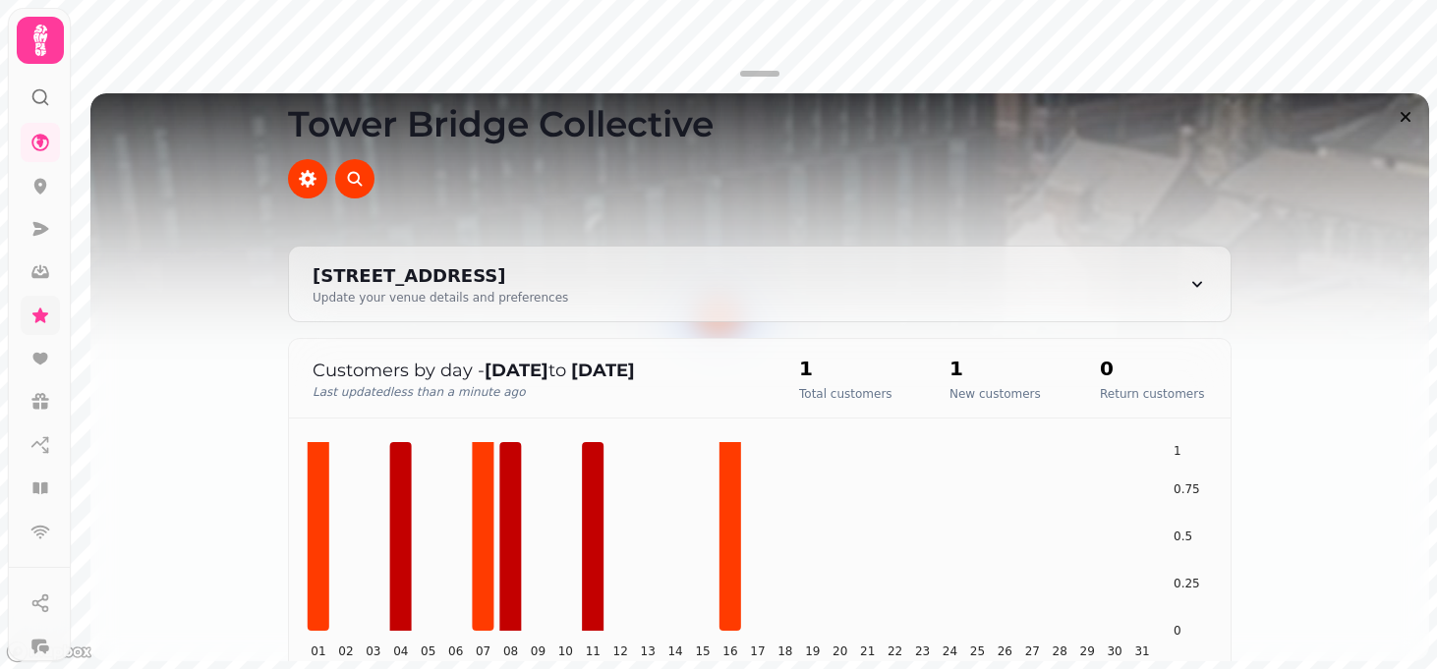
scroll to position [83, 0]
click at [33, 130] on link at bounding box center [40, 142] width 39 height 39
click at [35, 147] on icon at bounding box center [40, 143] width 20 height 20
click at [41, 196] on link at bounding box center [40, 185] width 39 height 39
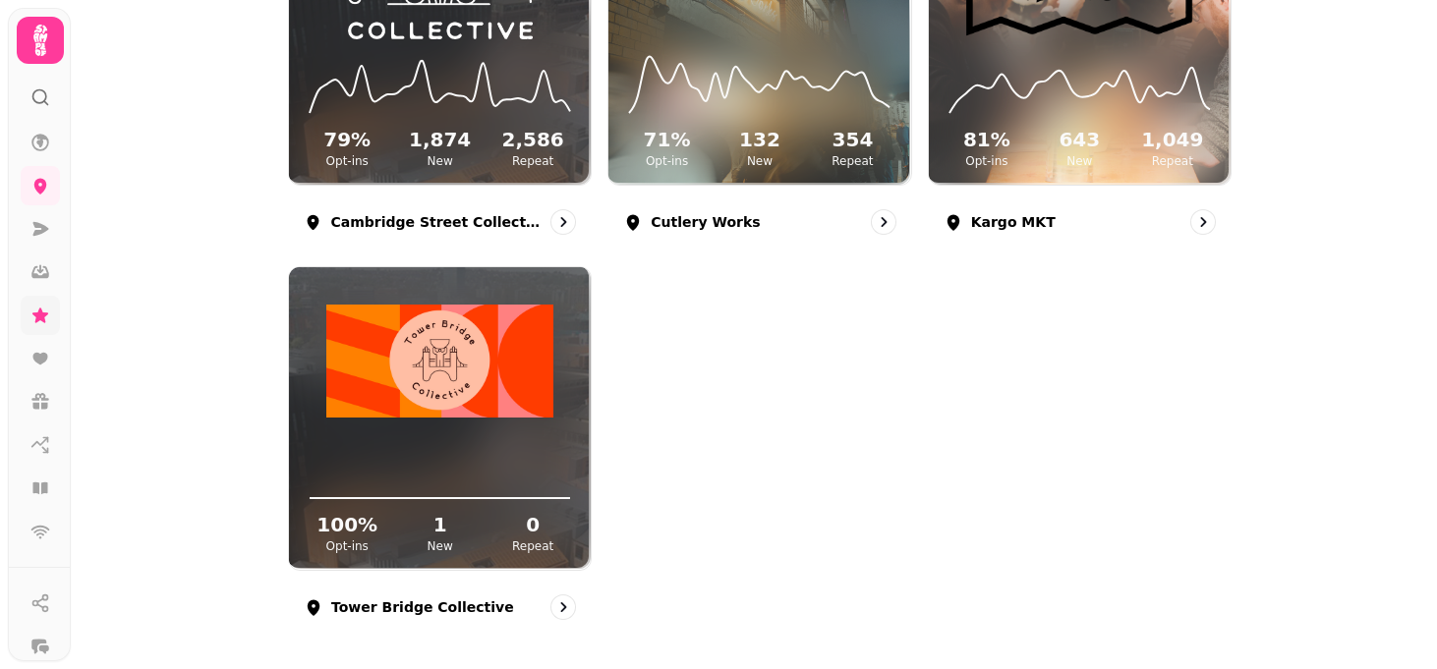
scroll to position [408, 0]
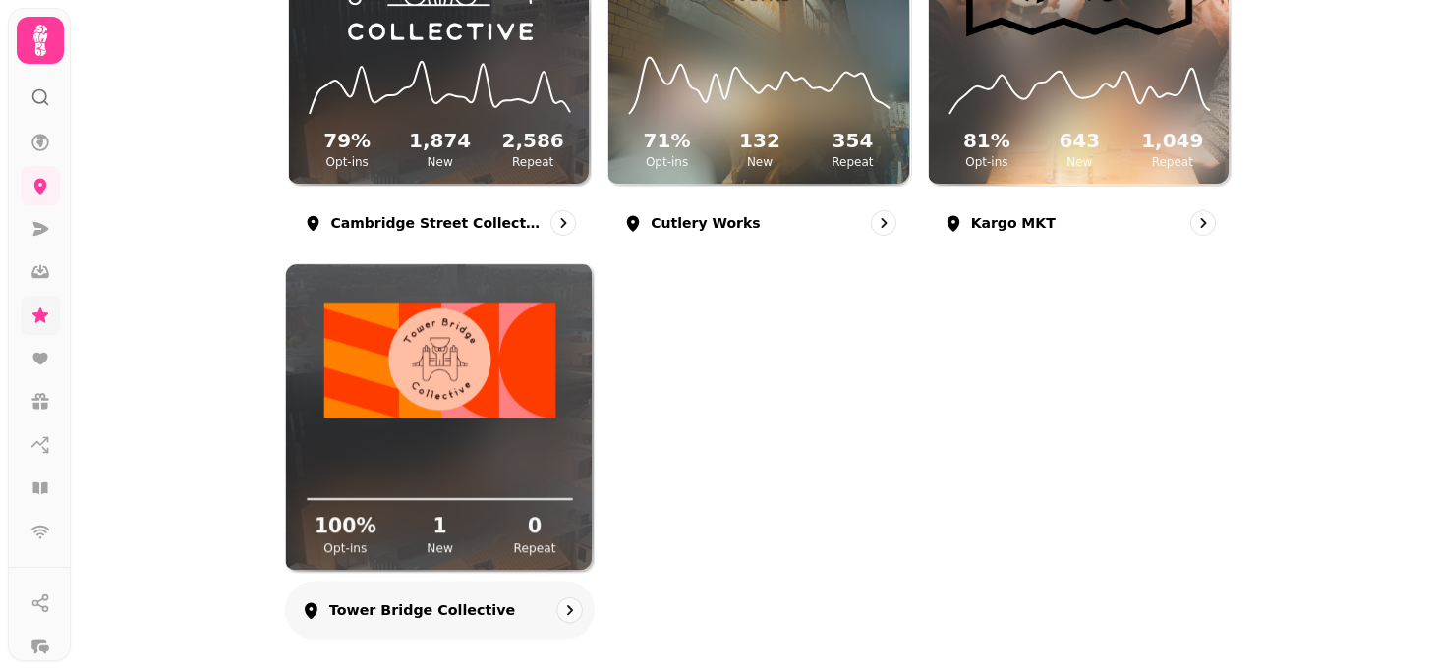
click at [575, 607] on icon "go to" at bounding box center [570, 611] width 20 height 20
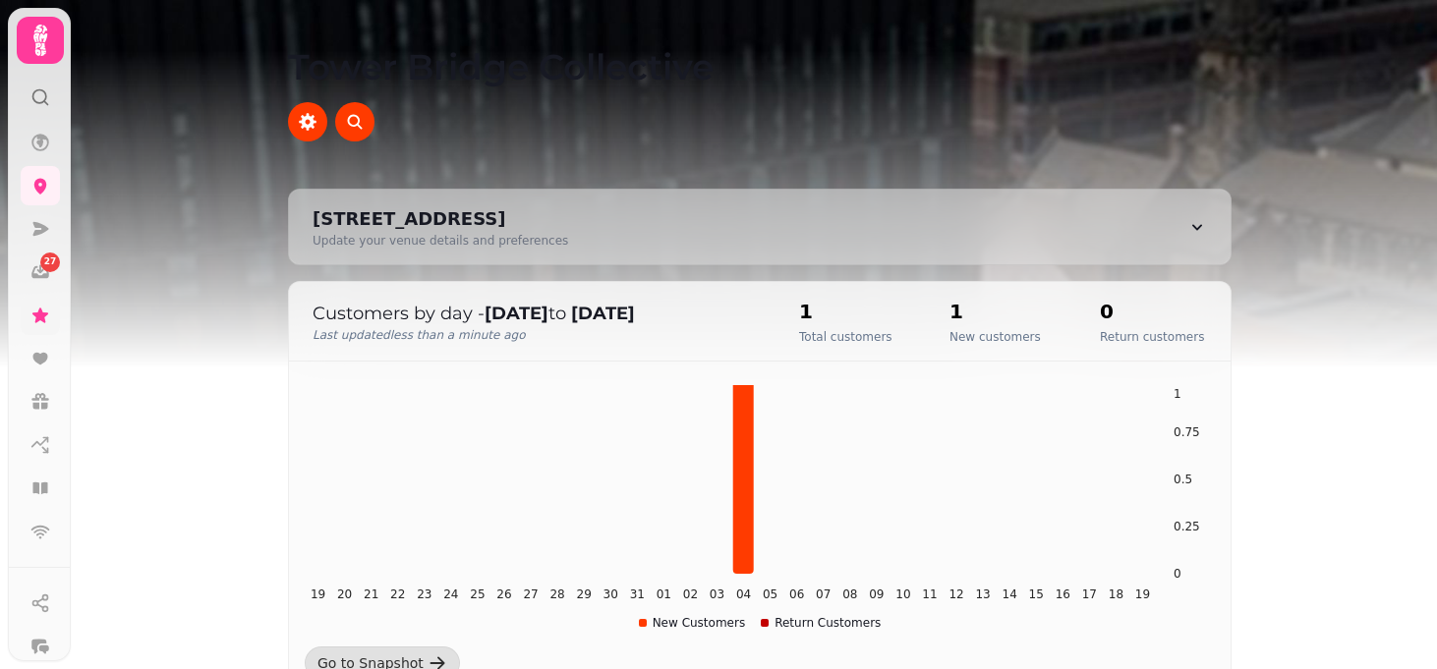
click at [1191, 221] on icon at bounding box center [1197, 227] width 20 height 20
select select "**********"
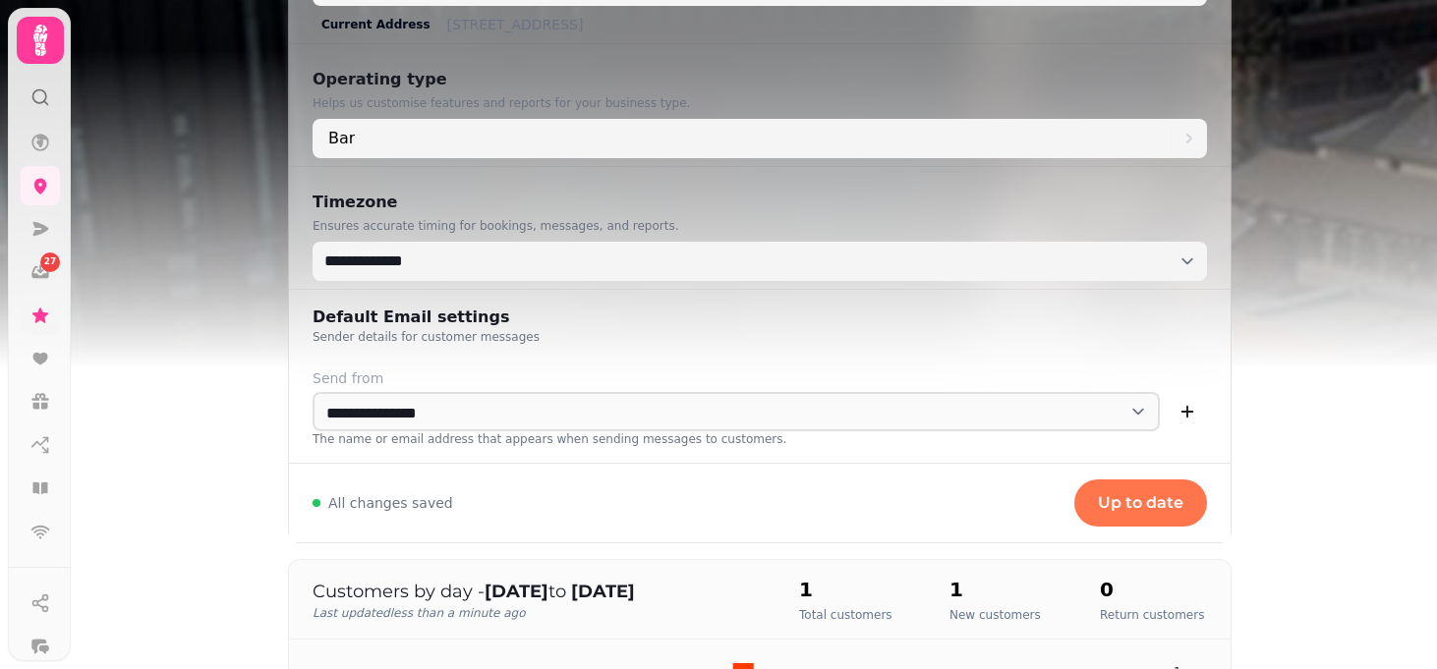
scroll to position [491, 0]
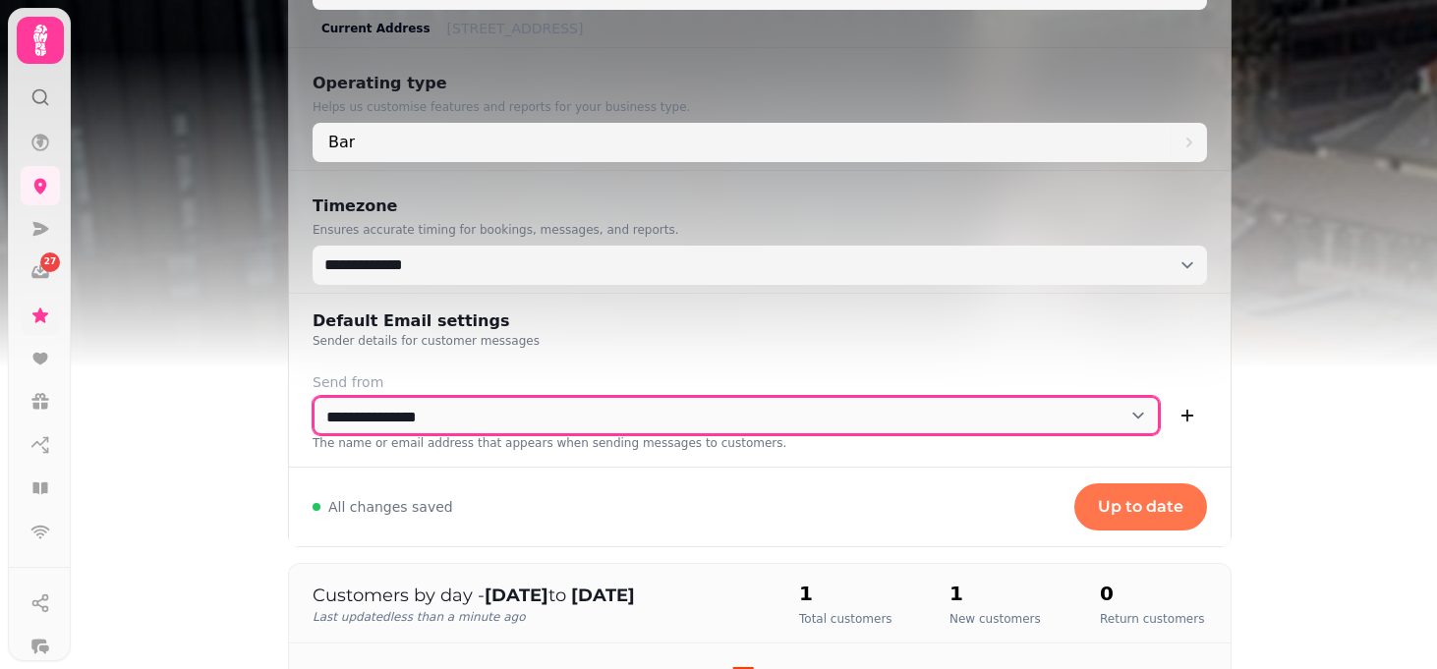
click at [532, 429] on select "**********" at bounding box center [736, 415] width 847 height 39
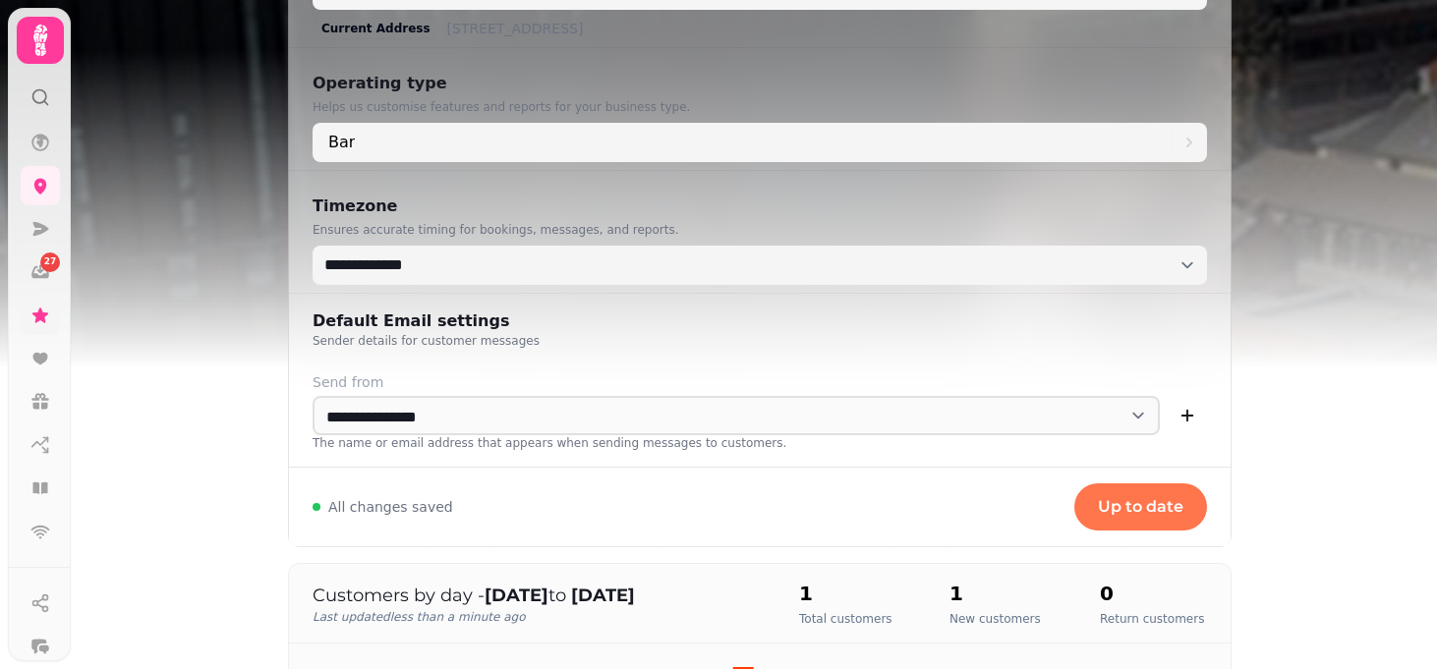
click at [37, 99] on icon at bounding box center [40, 97] width 20 height 20
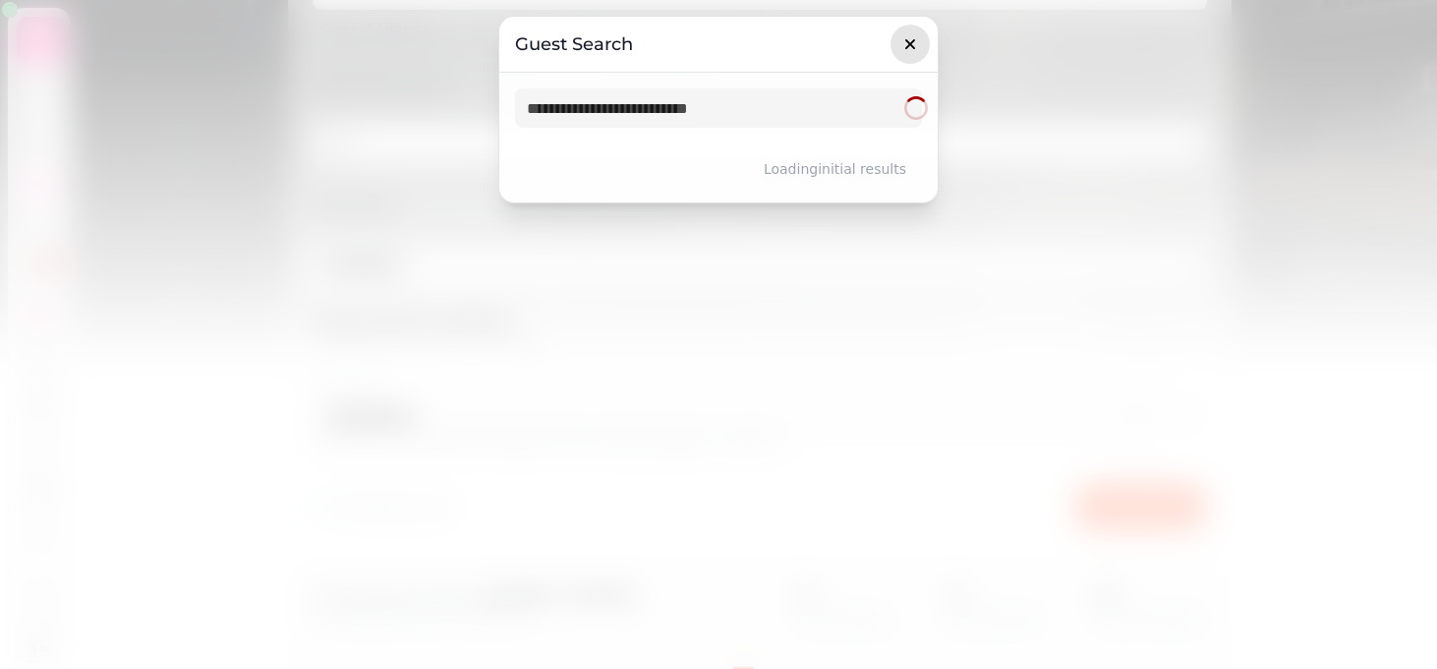
click at [914, 42] on icon "button" at bounding box center [910, 44] width 20 height 20
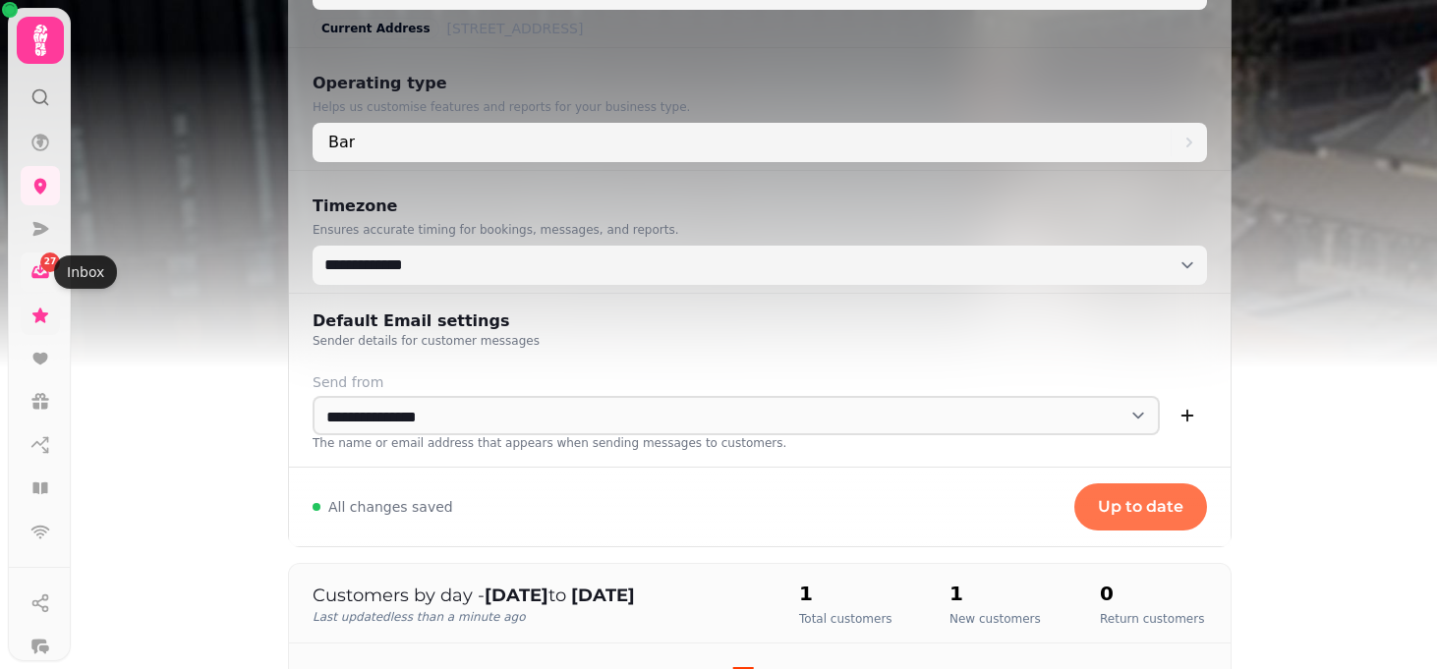
click at [31, 273] on icon at bounding box center [40, 272] width 18 height 13
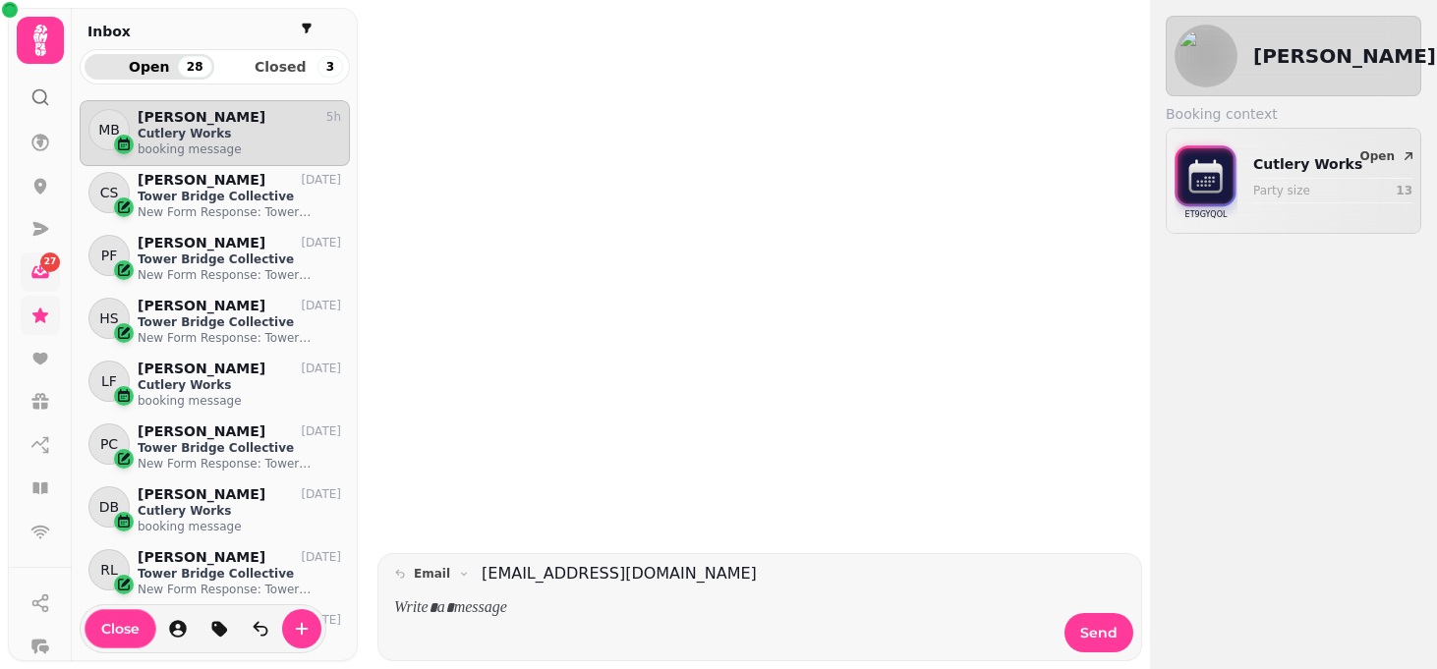
scroll to position [552, 270]
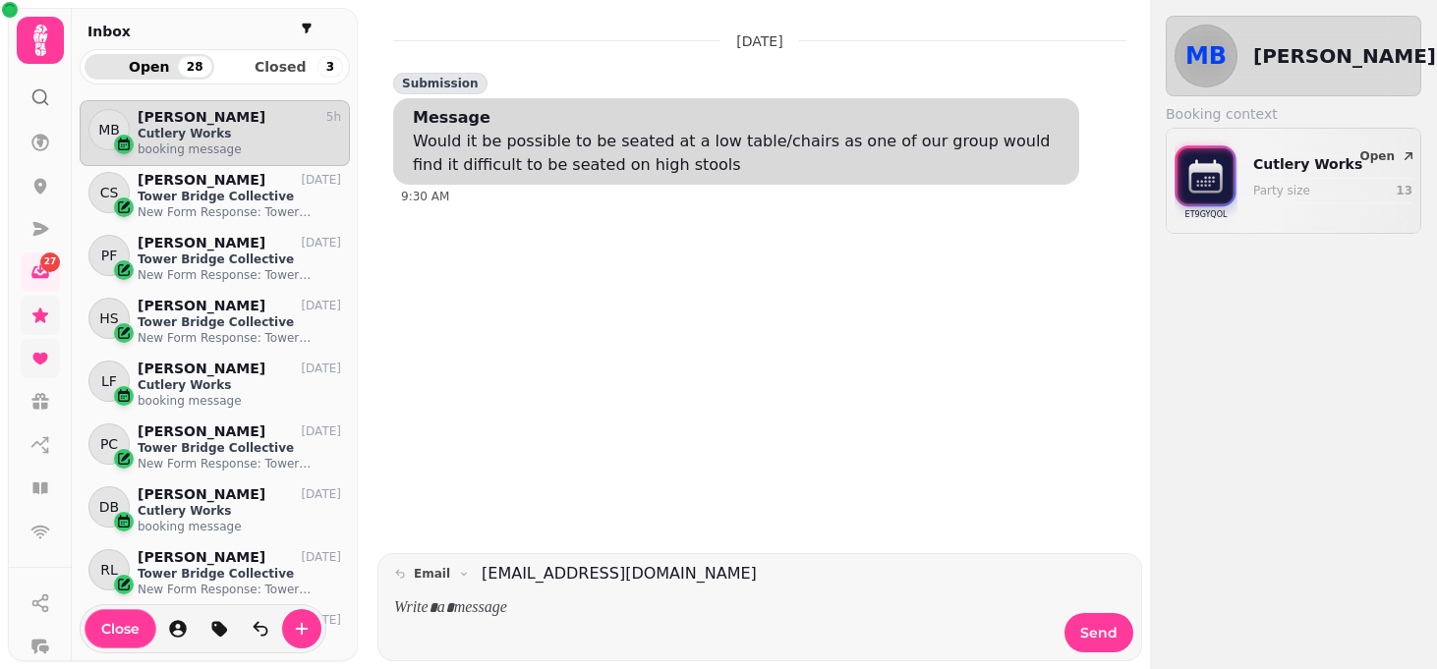
click at [29, 345] on link at bounding box center [40, 358] width 39 height 39
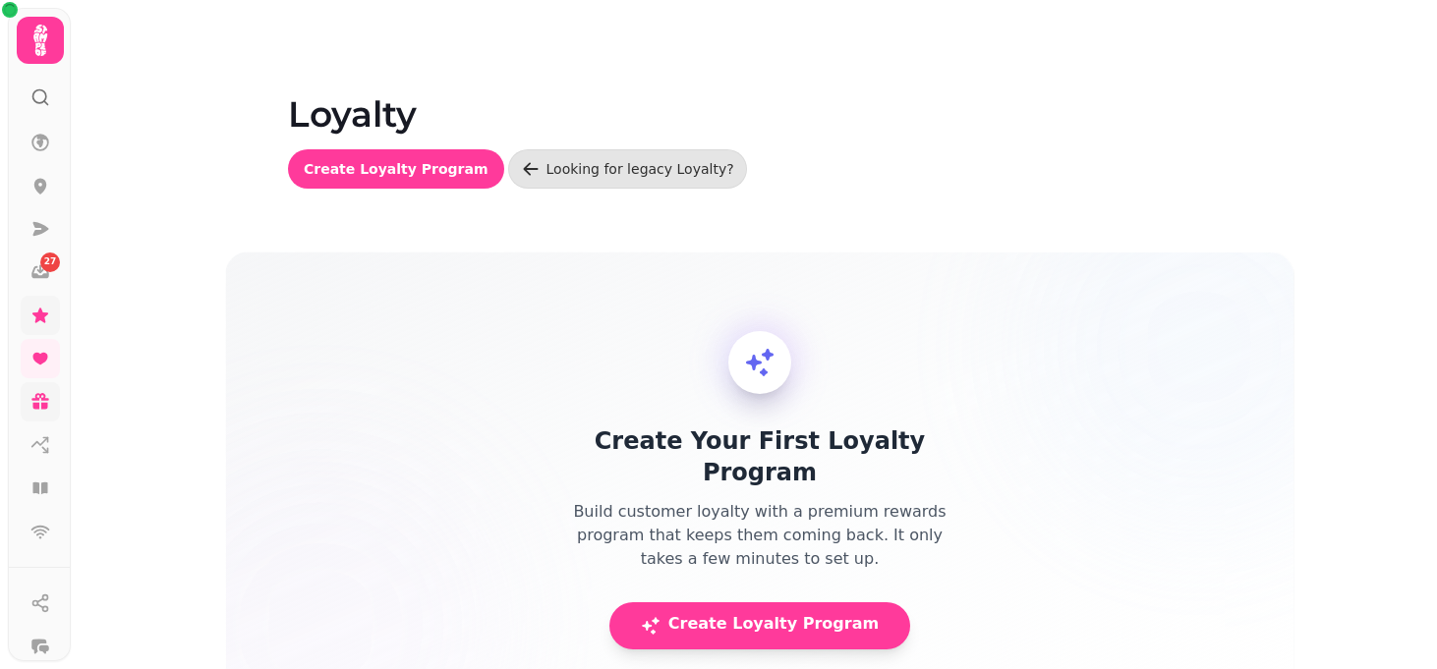
click at [43, 411] on icon at bounding box center [40, 402] width 20 height 20
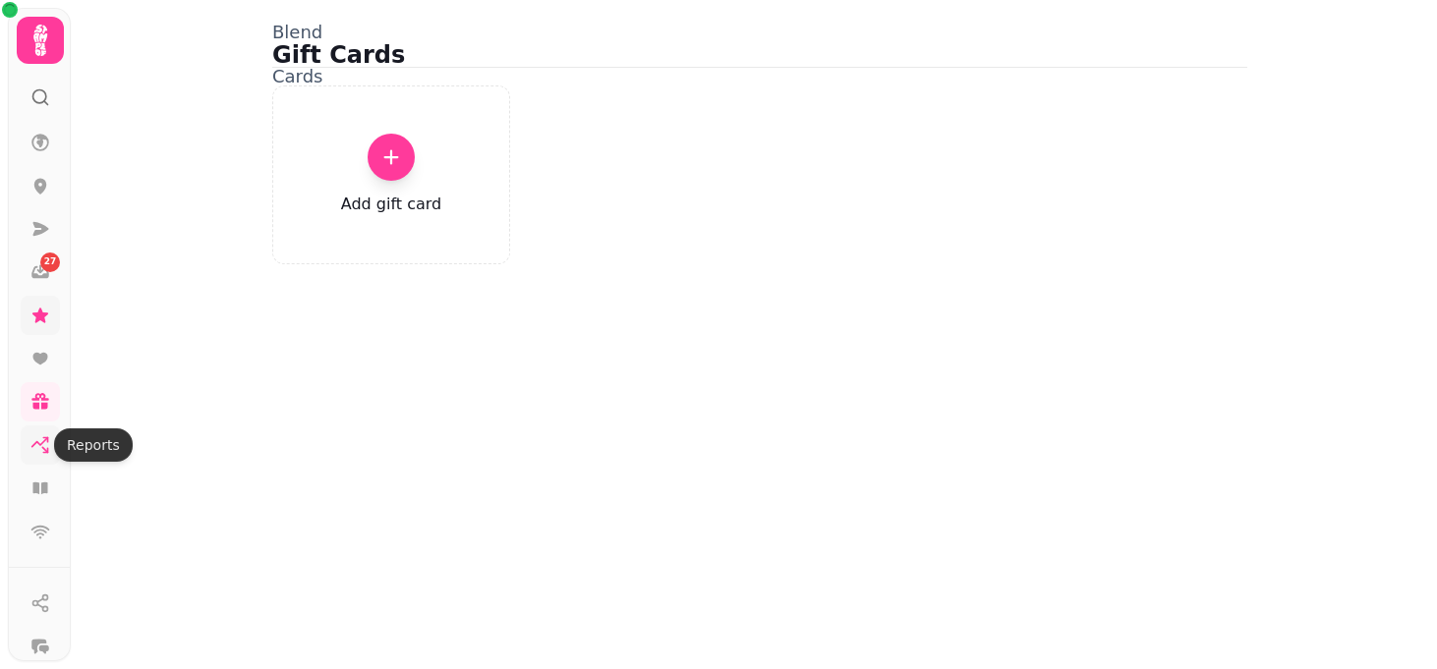
click at [39, 440] on icon at bounding box center [40, 445] width 20 height 20
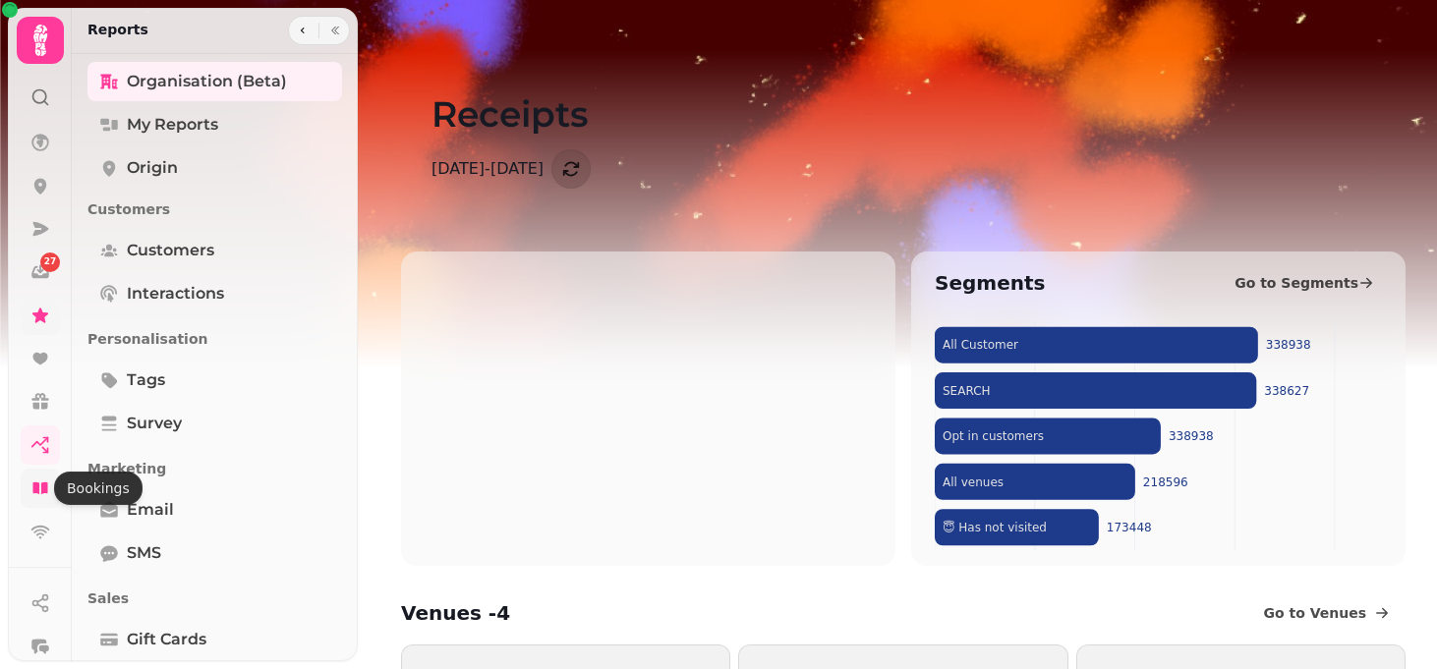
click at [33, 485] on icon at bounding box center [39, 489] width 15 height 12
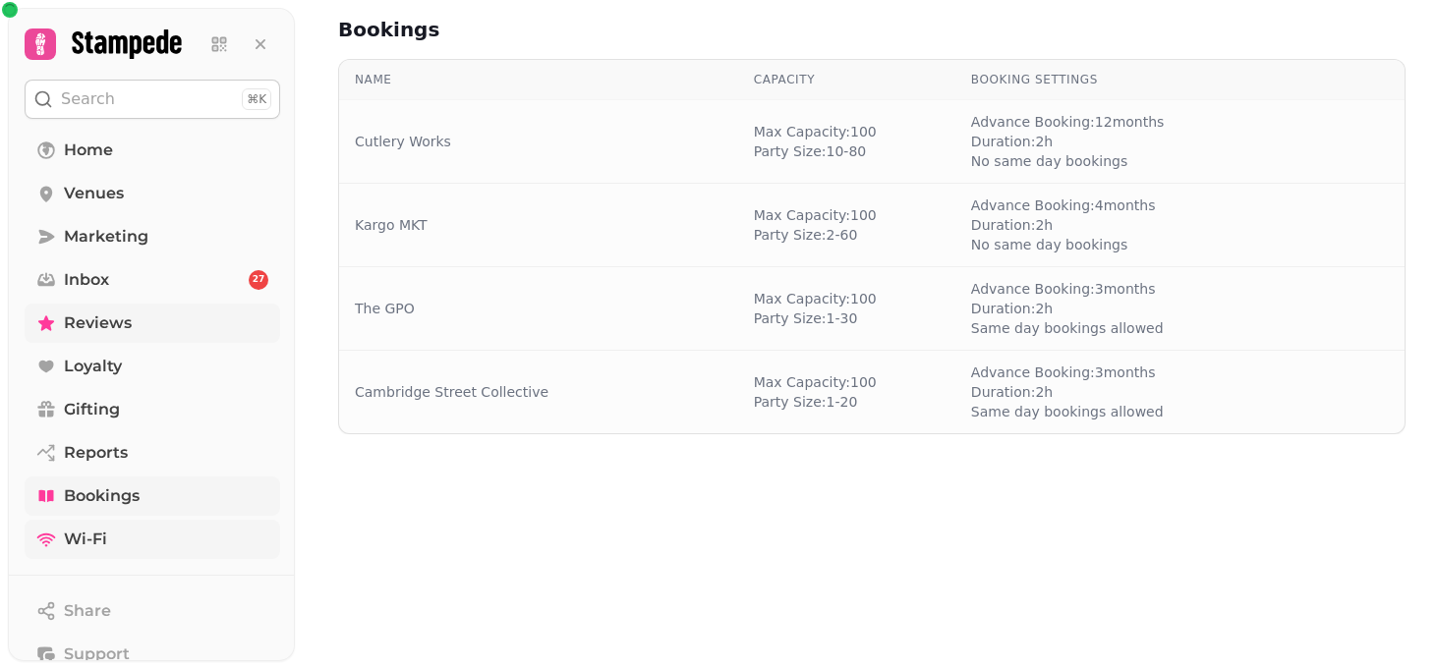
click at [49, 541] on icon at bounding box center [46, 540] width 20 height 20
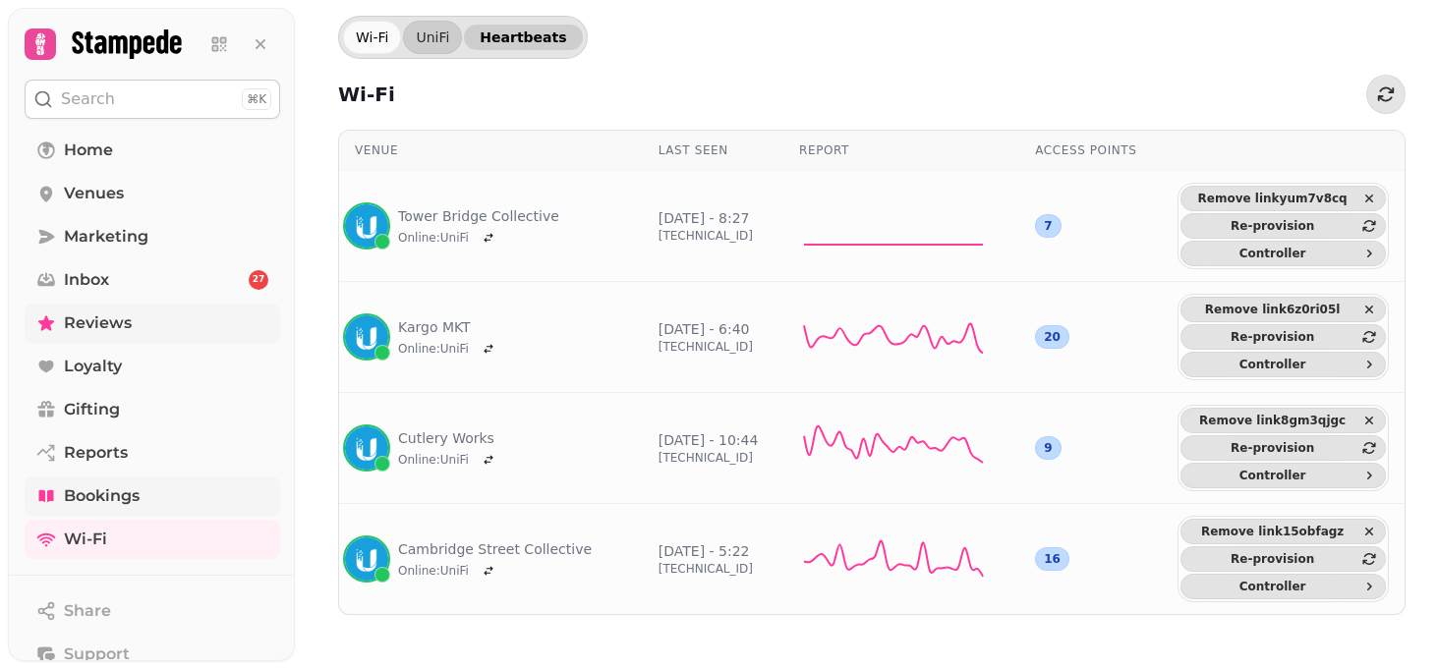
click at [521, 38] on span "Heartbeats" at bounding box center [523, 37] width 86 height 14
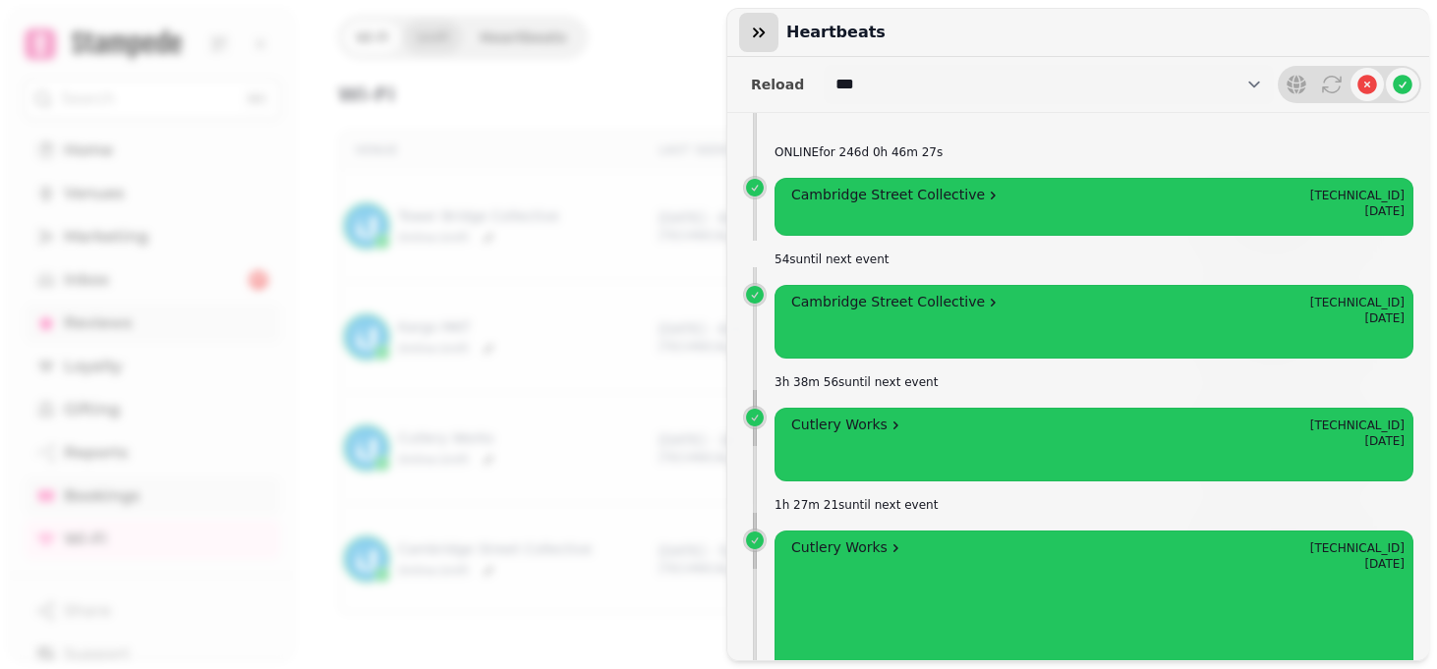
click at [748, 41] on button "button" at bounding box center [758, 32] width 39 height 39
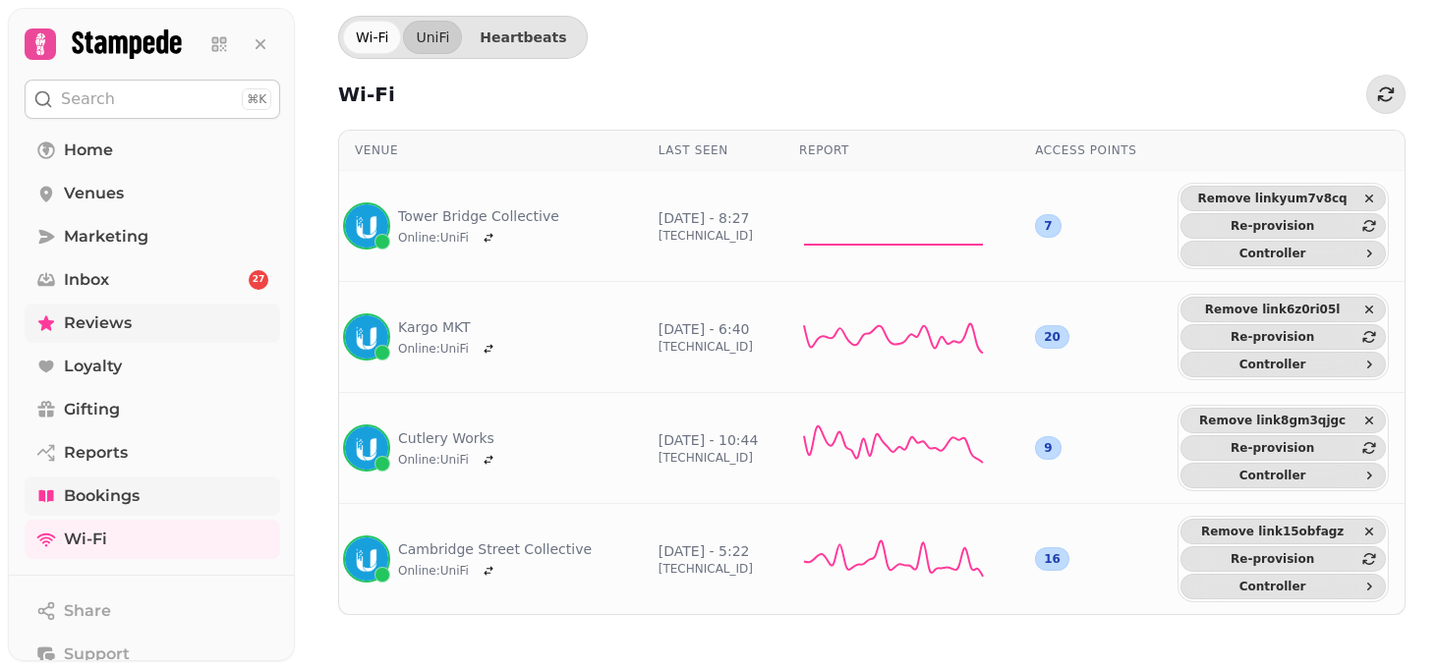
click at [156, 508] on link "Bookings" at bounding box center [153, 496] width 256 height 39
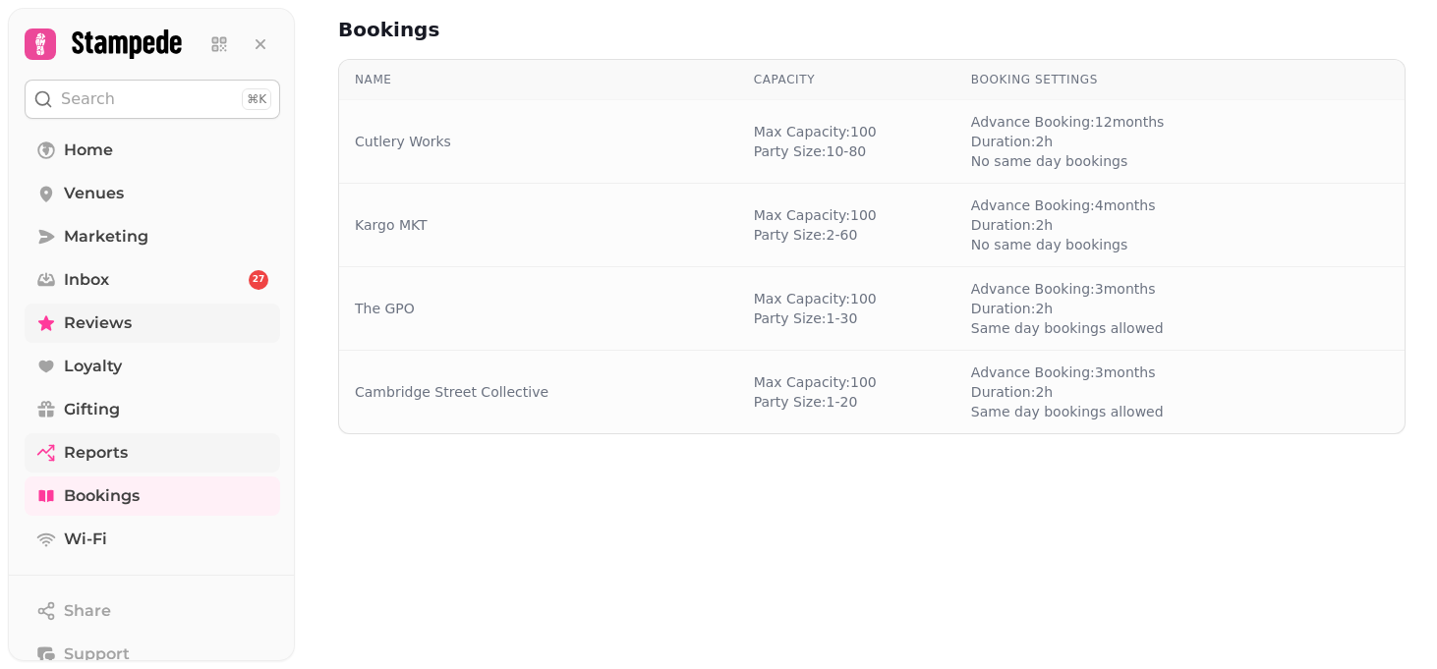
click at [152, 469] on link "Reports" at bounding box center [153, 452] width 256 height 39
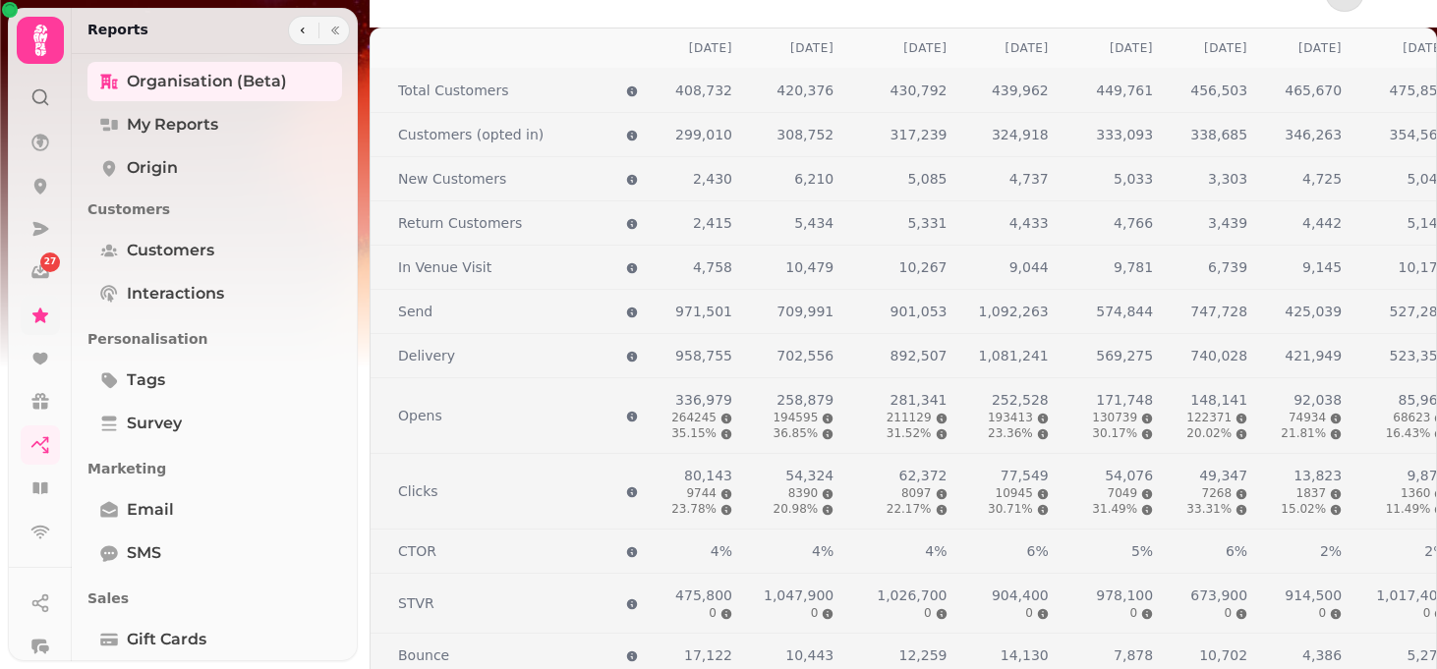
scroll to position [2631, 0]
click at [31, 230] on icon at bounding box center [40, 229] width 20 height 20
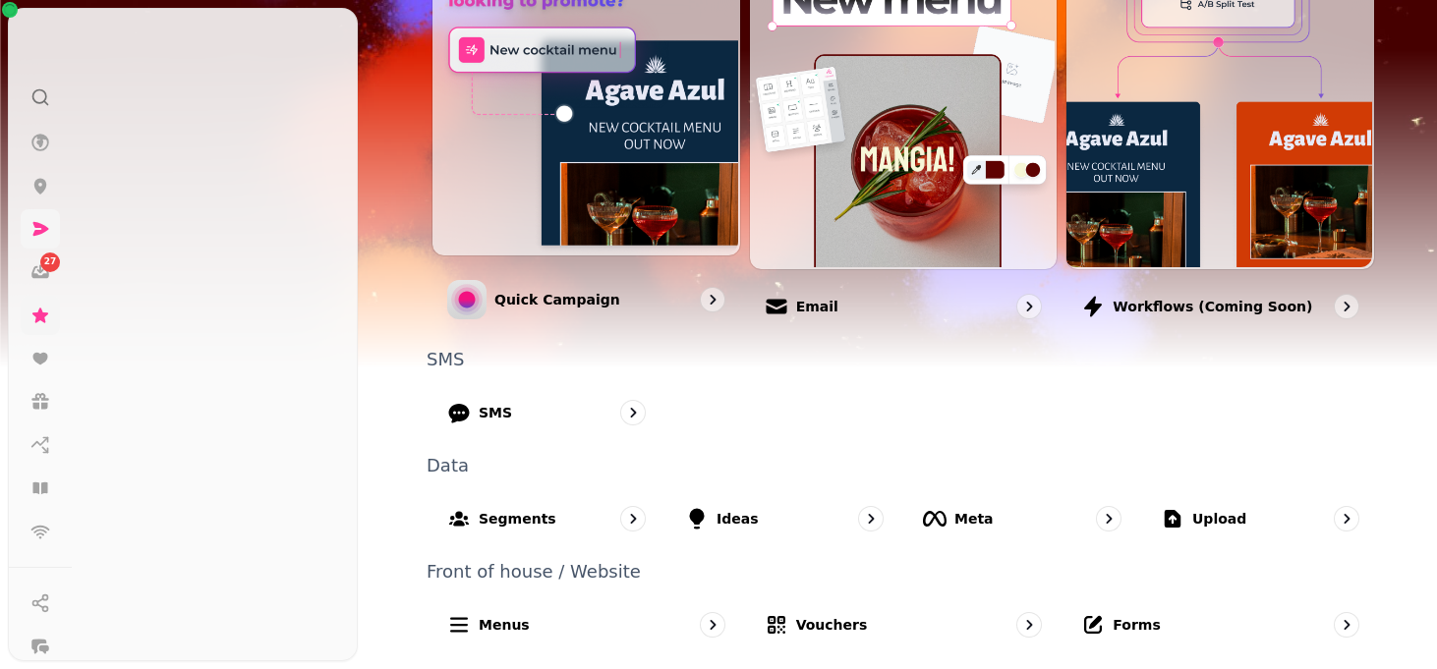
scroll to position [557, 0]
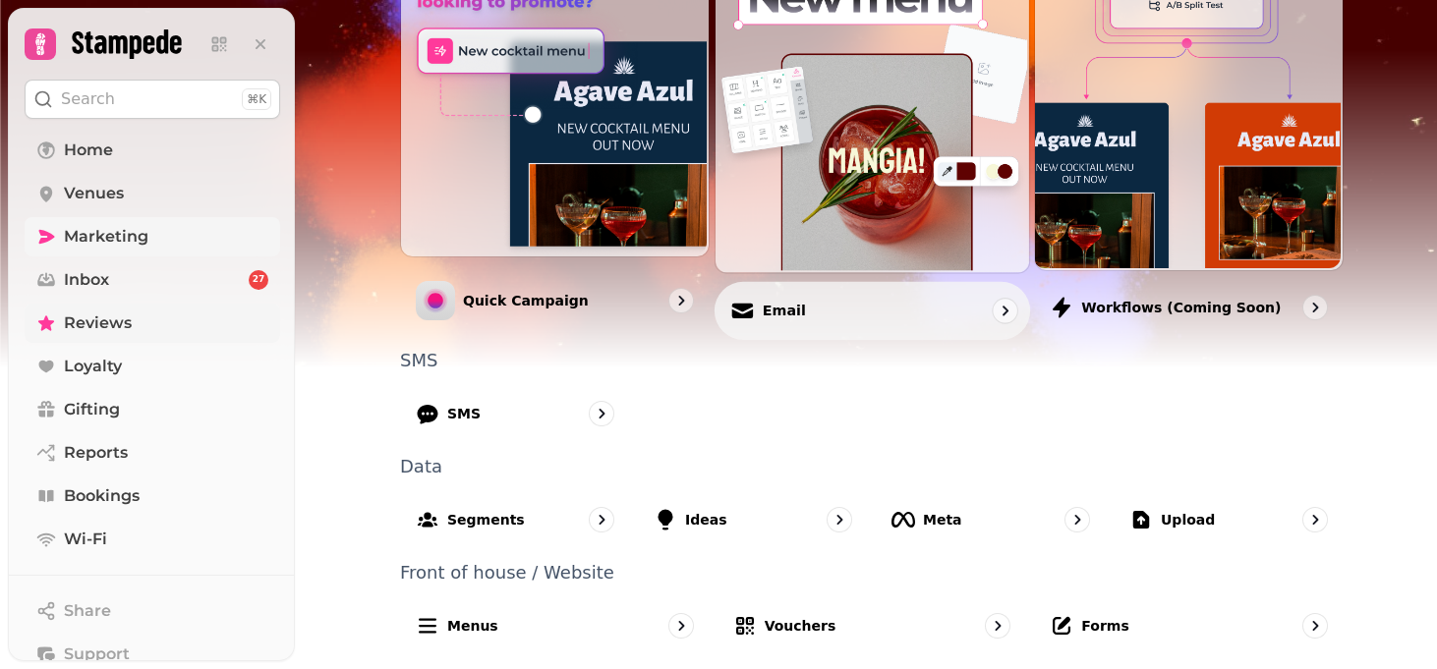
click at [832, 310] on div "Email" at bounding box center [872, 310] width 315 height 58
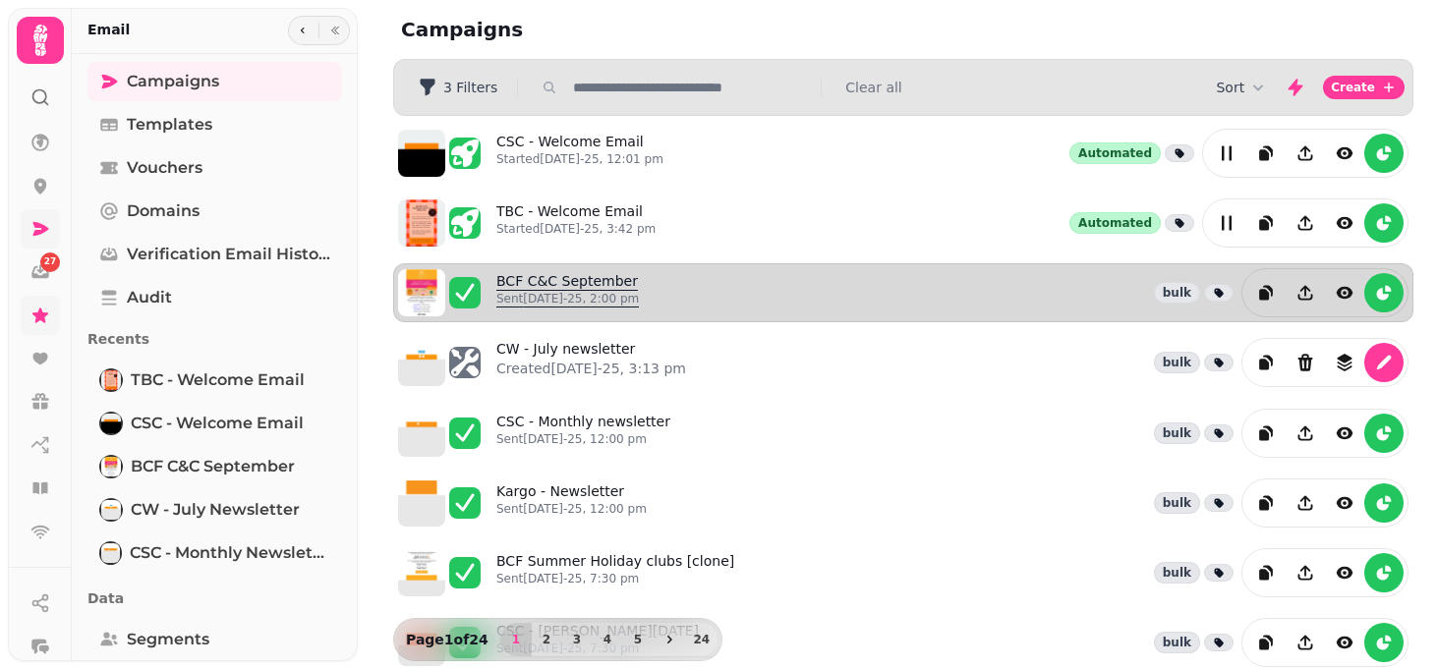
click at [536, 307] on div "Sent [DATE]-25, 2:00 pm" at bounding box center [567, 303] width 143 height 24
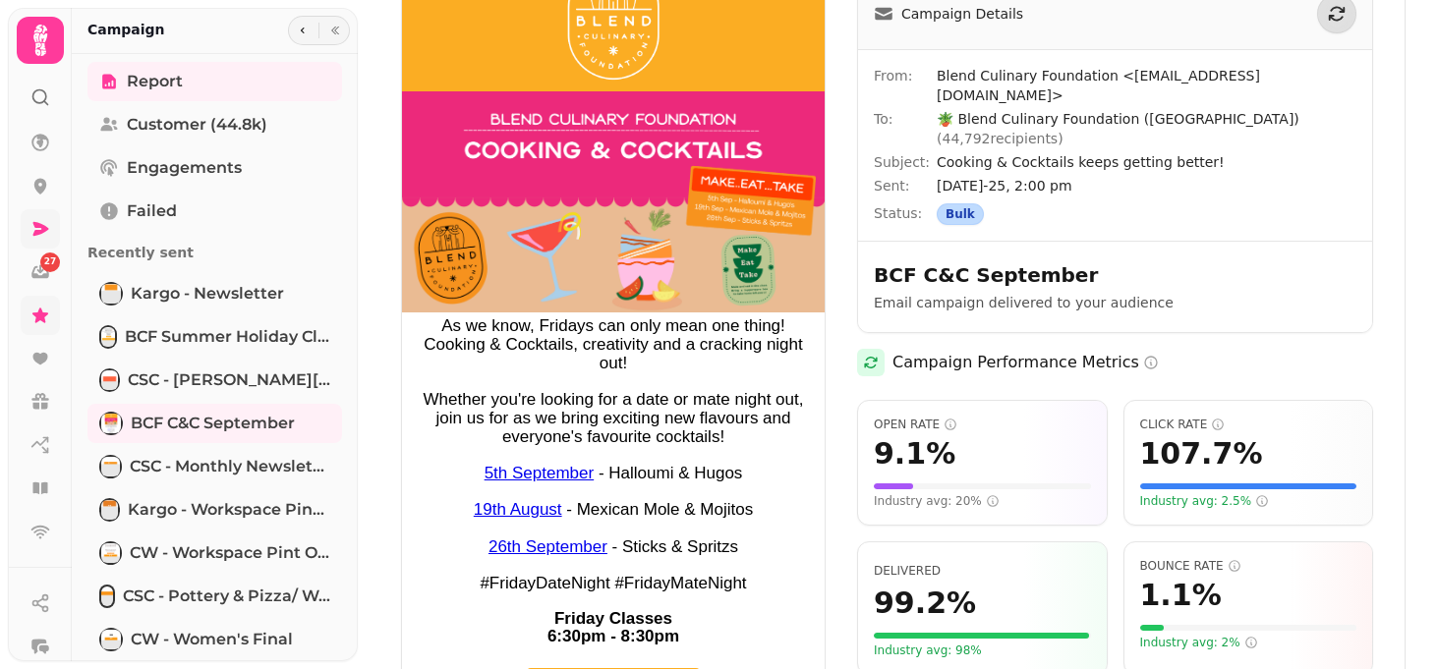
scroll to position [41, 0]
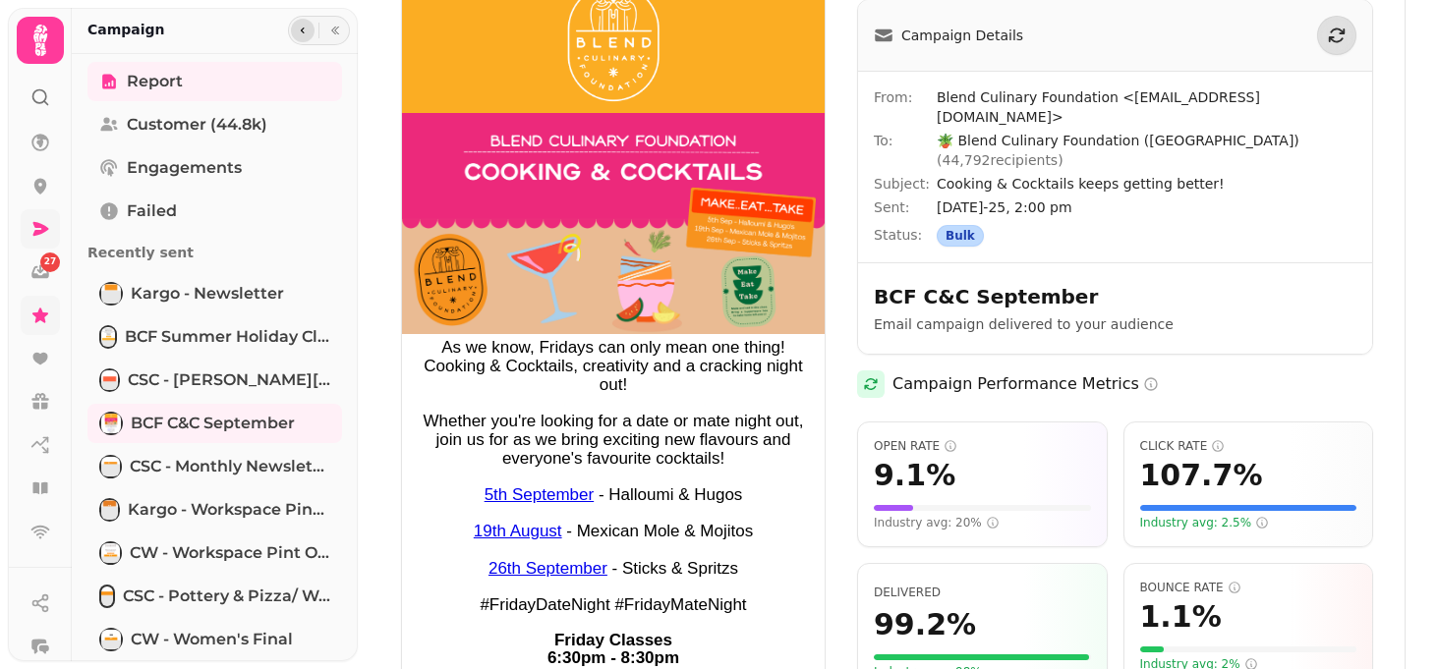
click at [295, 20] on button "button" at bounding box center [303, 31] width 24 height 24
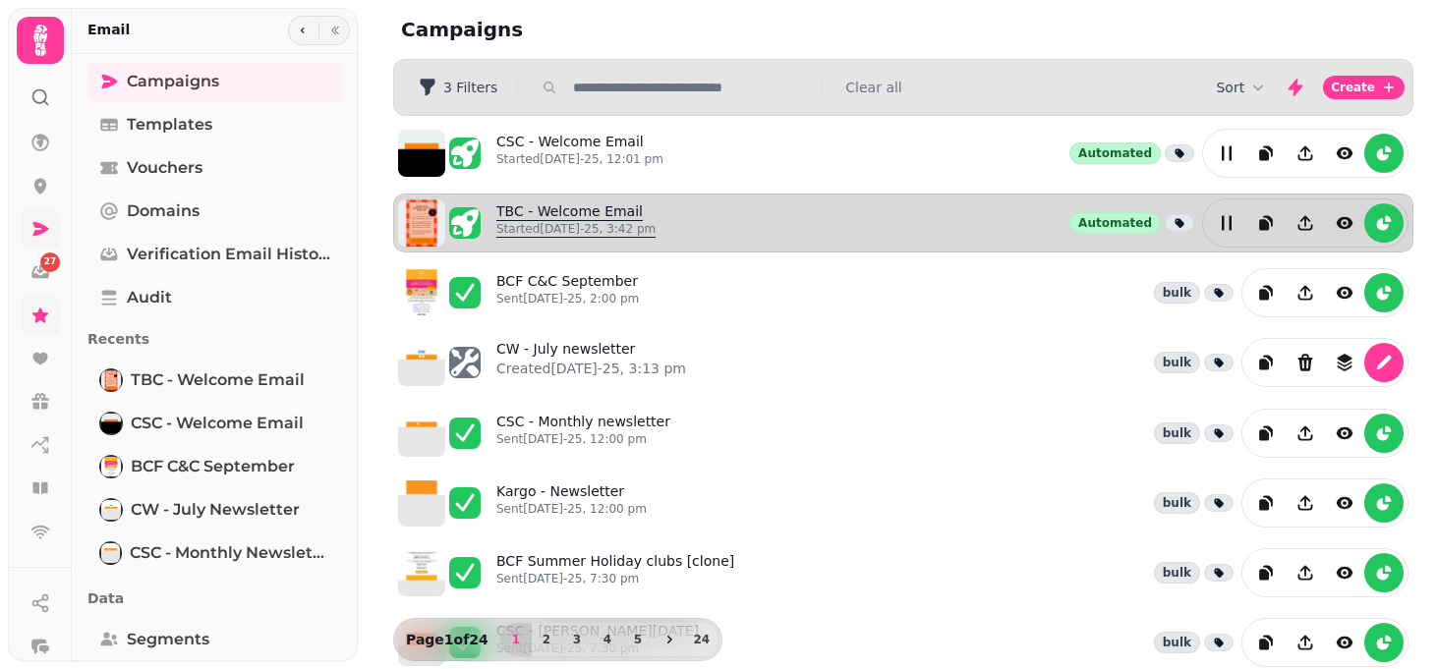
click at [559, 225] on p "Started [DATE]-25, 3:42 pm" at bounding box center [575, 229] width 159 height 16
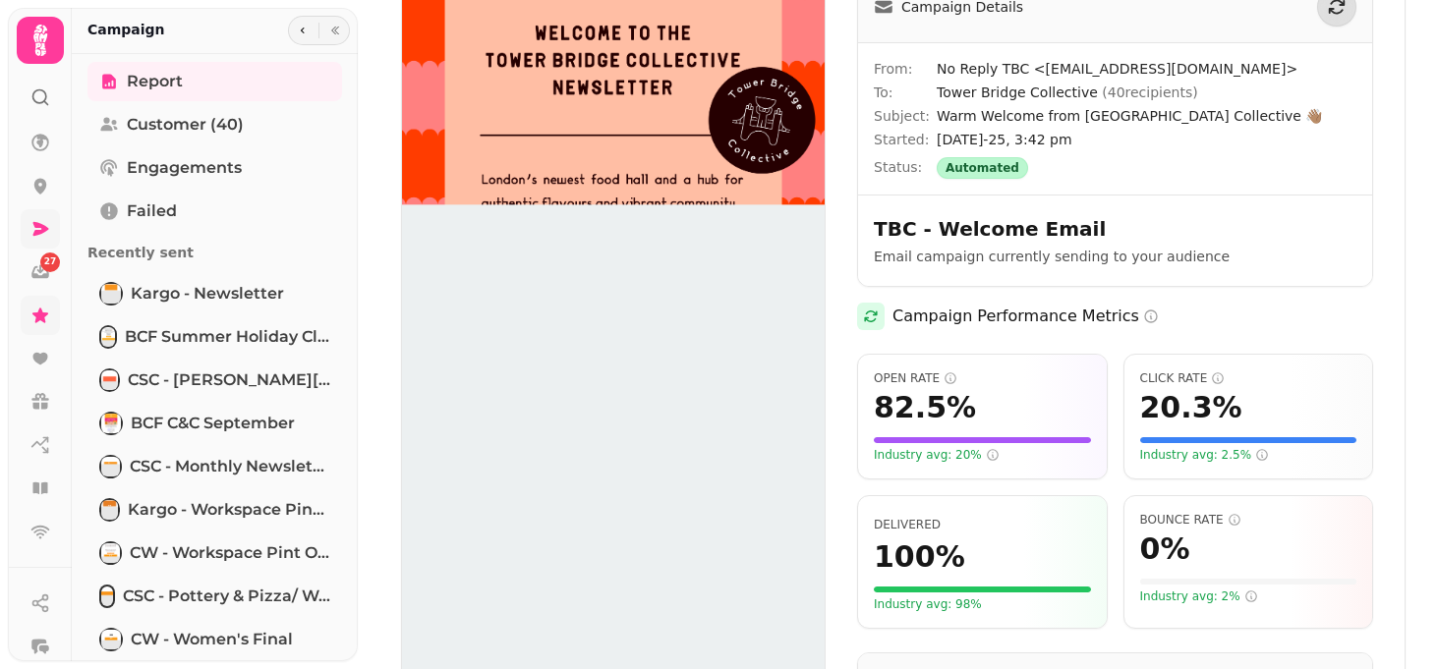
scroll to position [67, 0]
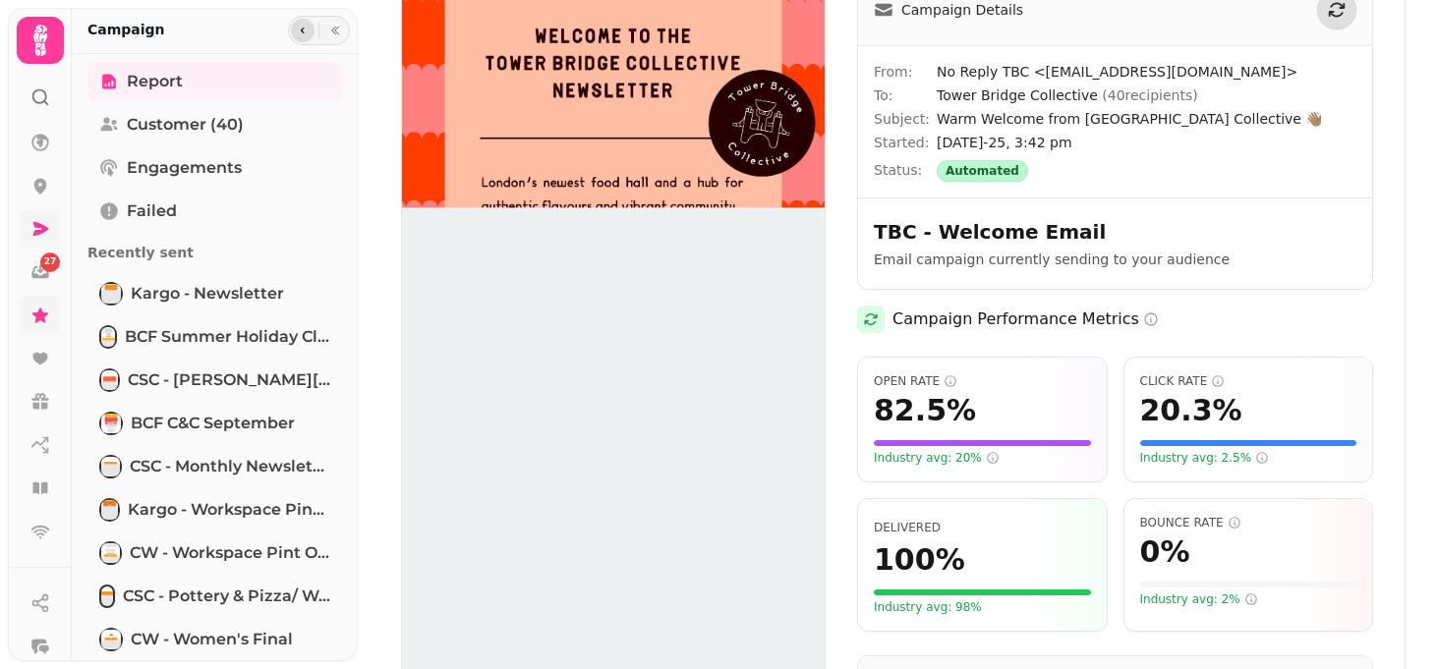
click at [308, 31] on button "button" at bounding box center [303, 31] width 24 height 24
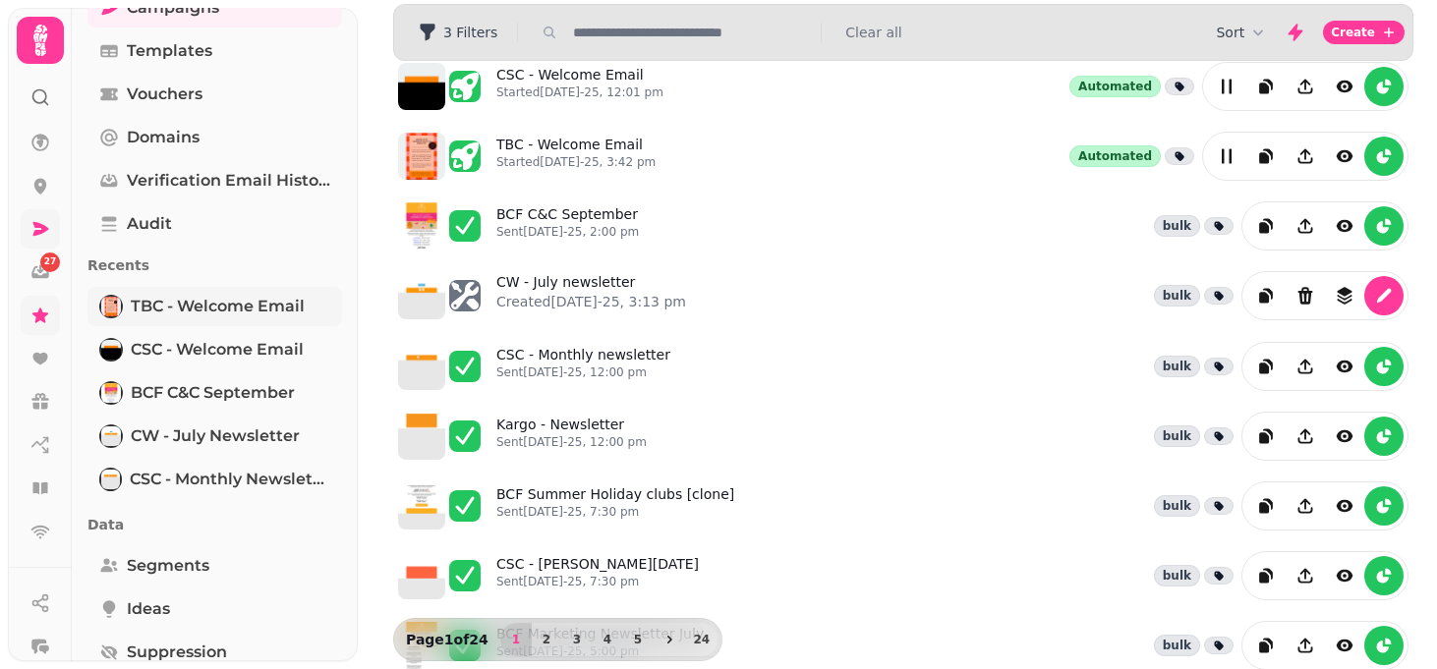
scroll to position [269, 0]
